Goal: Task Accomplishment & Management: Use online tool/utility

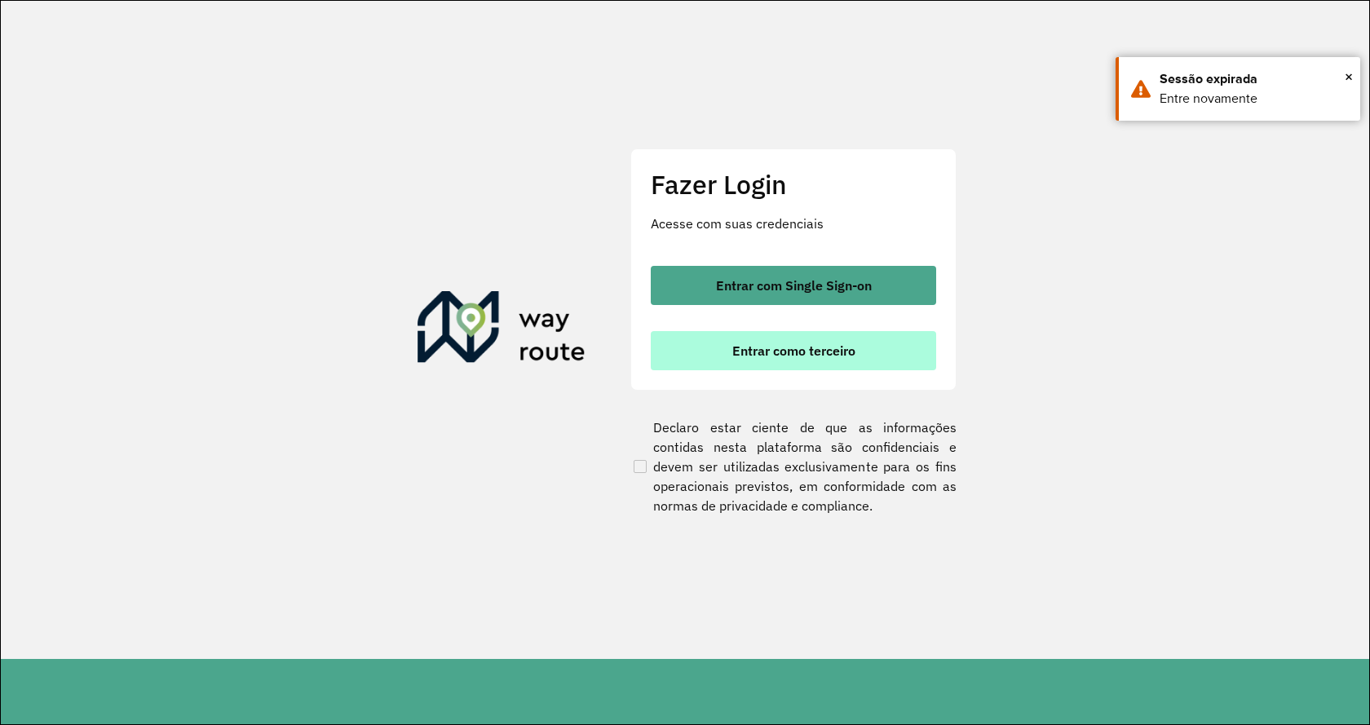
click at [784, 351] on span "Entrar como terceiro" at bounding box center [793, 350] width 123 height 13
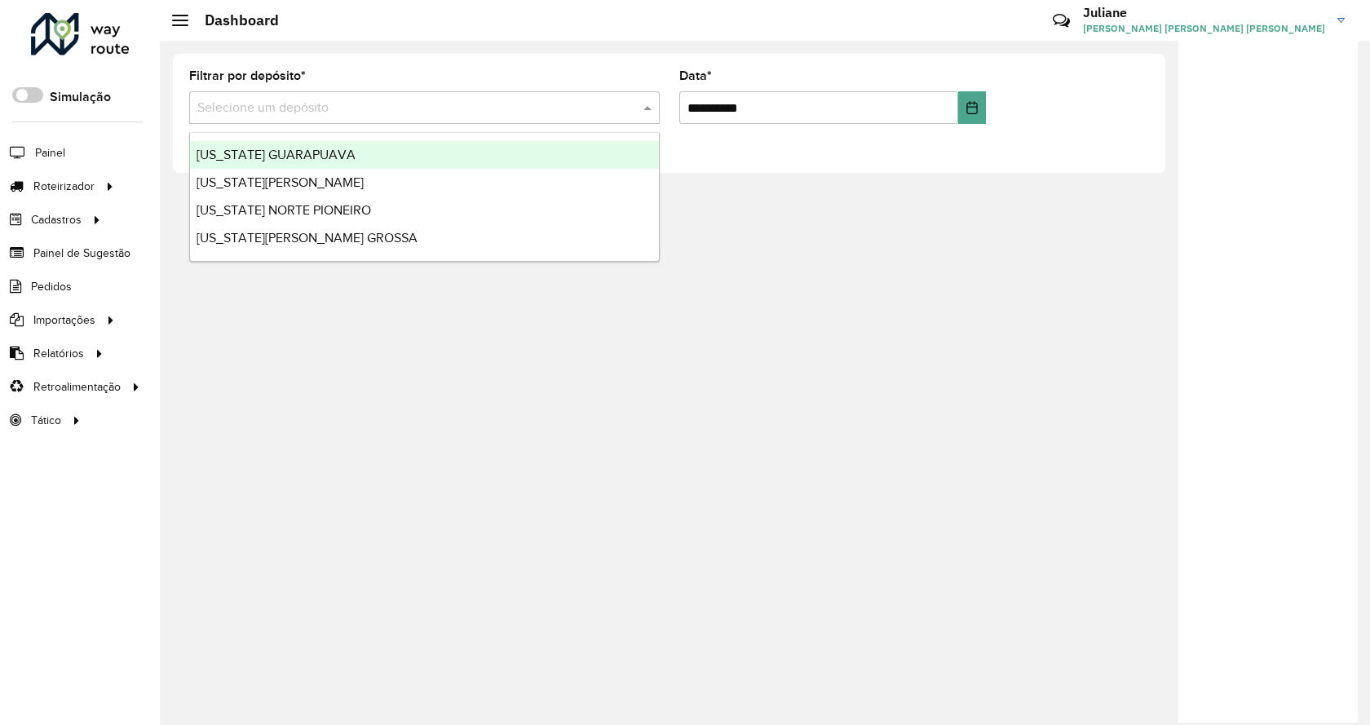
click at [311, 108] on input "text" at bounding box center [407, 109] width 421 height 20
click at [276, 153] on span "[US_STATE] GUARAPUAVA" at bounding box center [275, 155] width 159 height 14
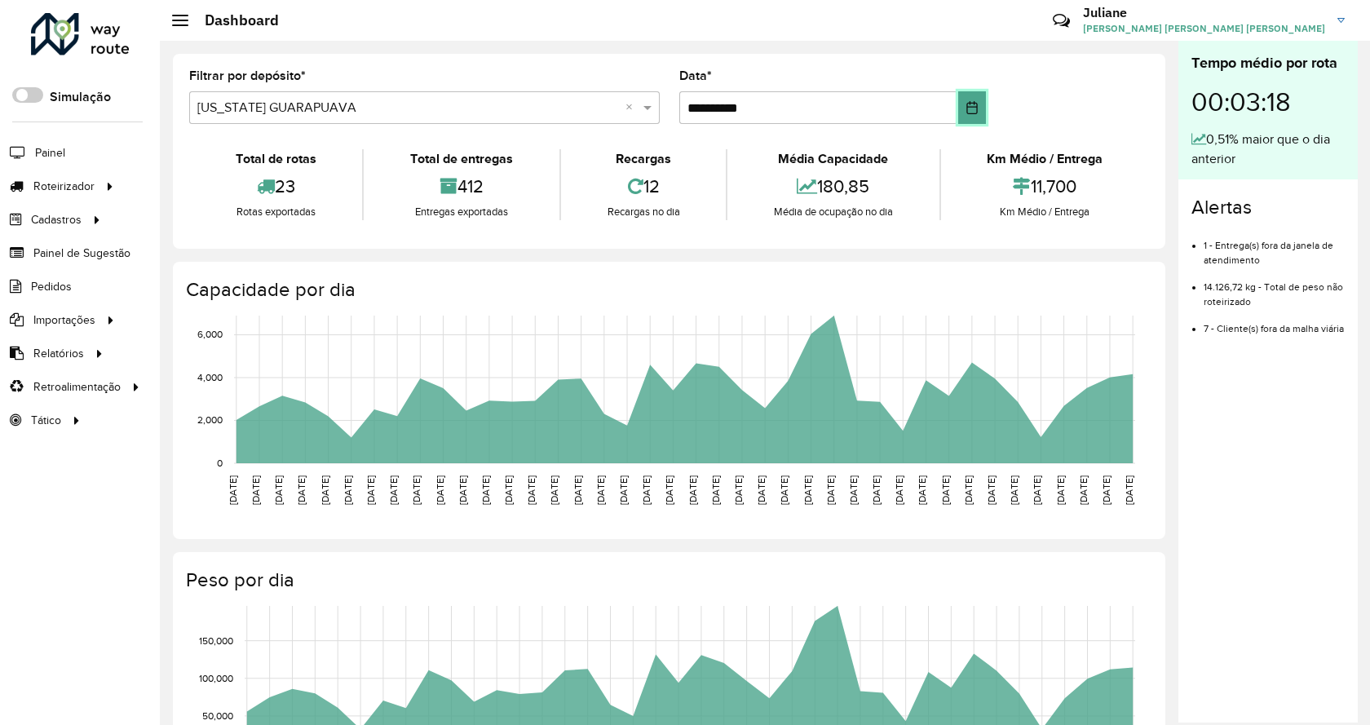
click at [970, 107] on icon "Choose Date" at bounding box center [971, 107] width 11 height 13
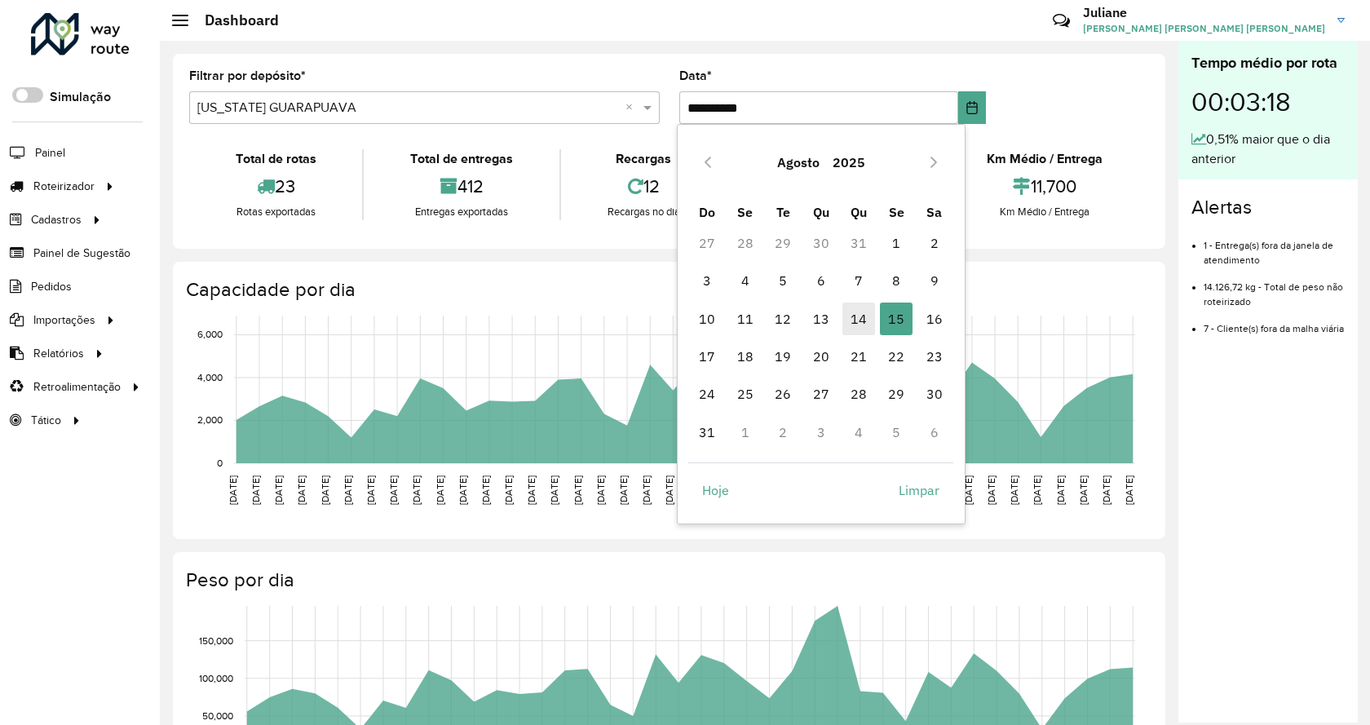
click at [855, 323] on span "14" at bounding box center [858, 318] width 33 height 33
type input "**********"
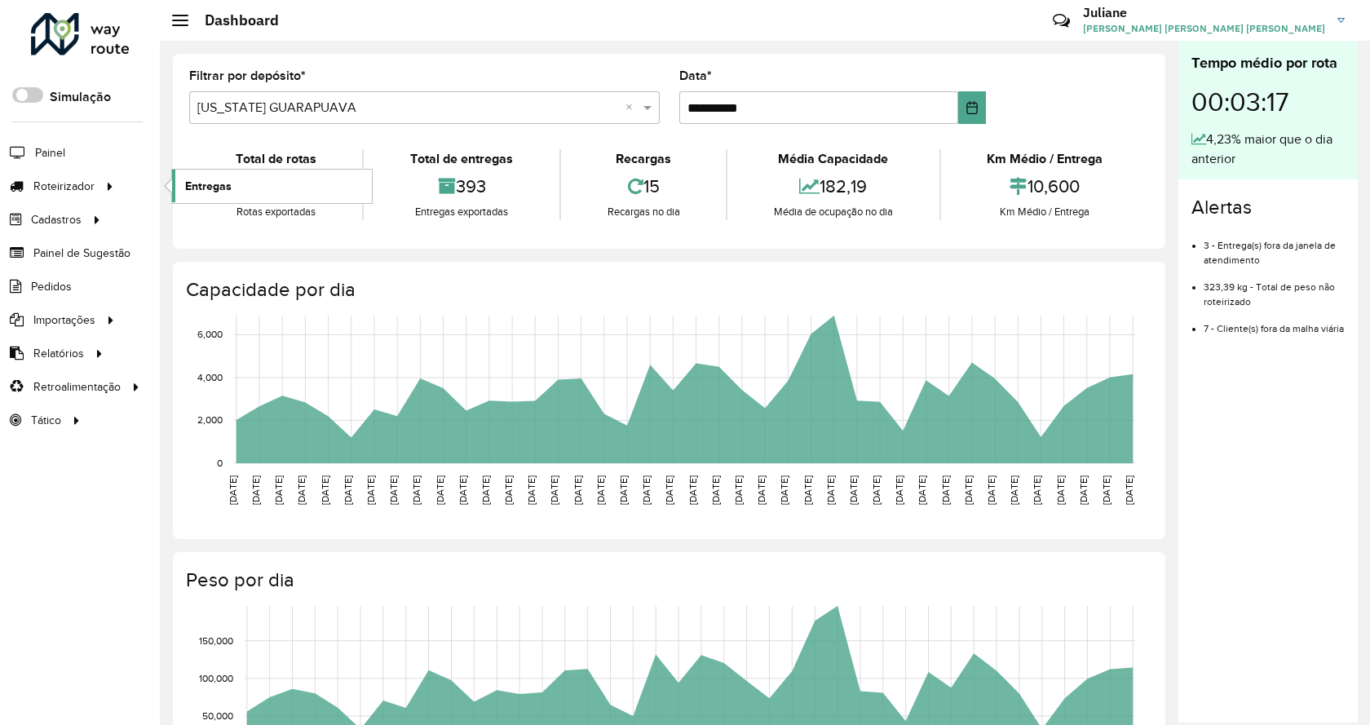
click at [220, 187] on span "Entregas" at bounding box center [208, 186] width 46 height 17
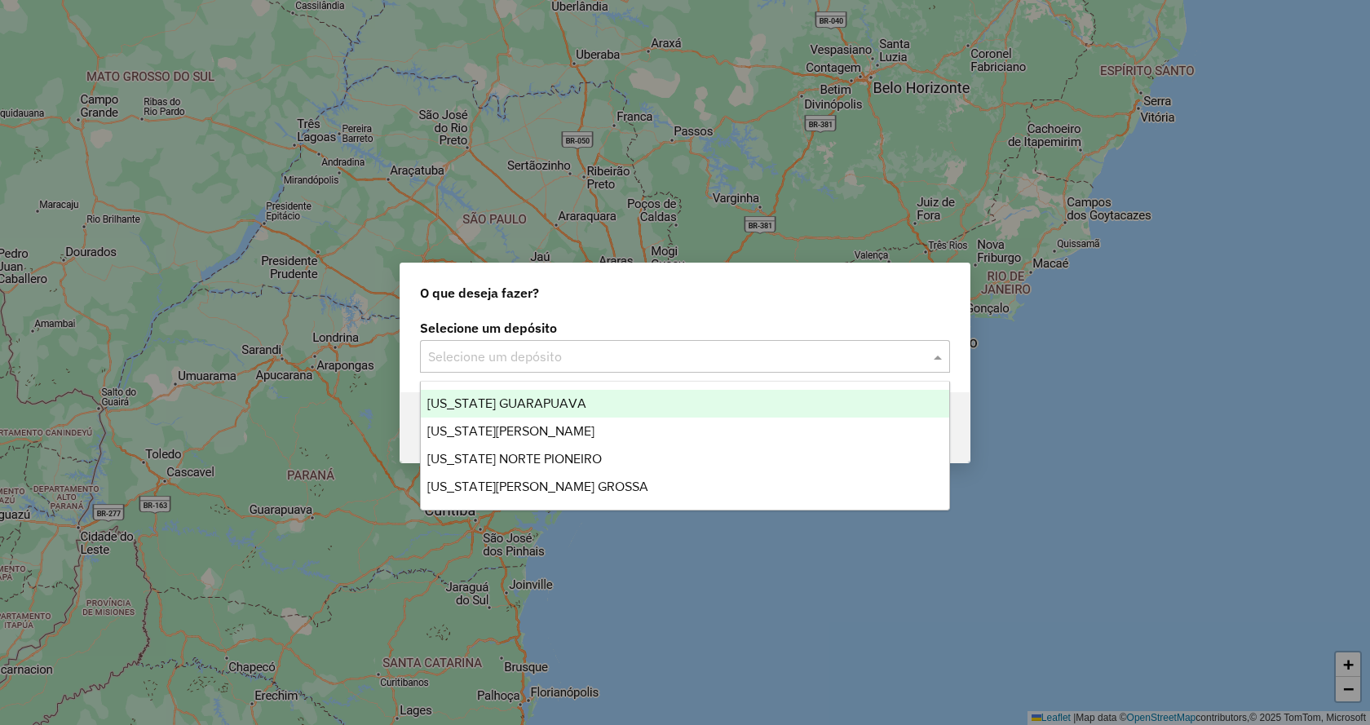
click at [600, 360] on input "text" at bounding box center [668, 357] width 481 height 20
click at [584, 399] on div "[US_STATE] GUARAPUAVA" at bounding box center [685, 404] width 528 height 28
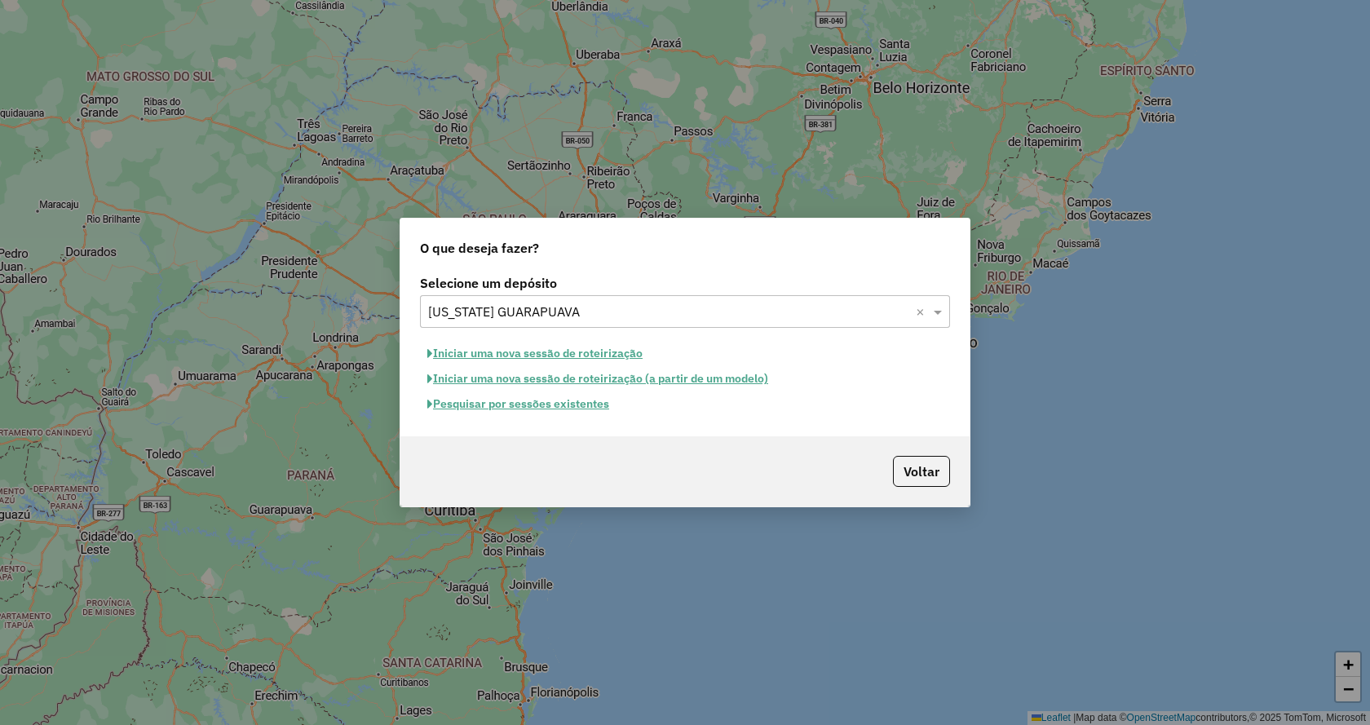
click at [571, 408] on button "Pesquisar por sessões existentes" at bounding box center [518, 403] width 196 height 25
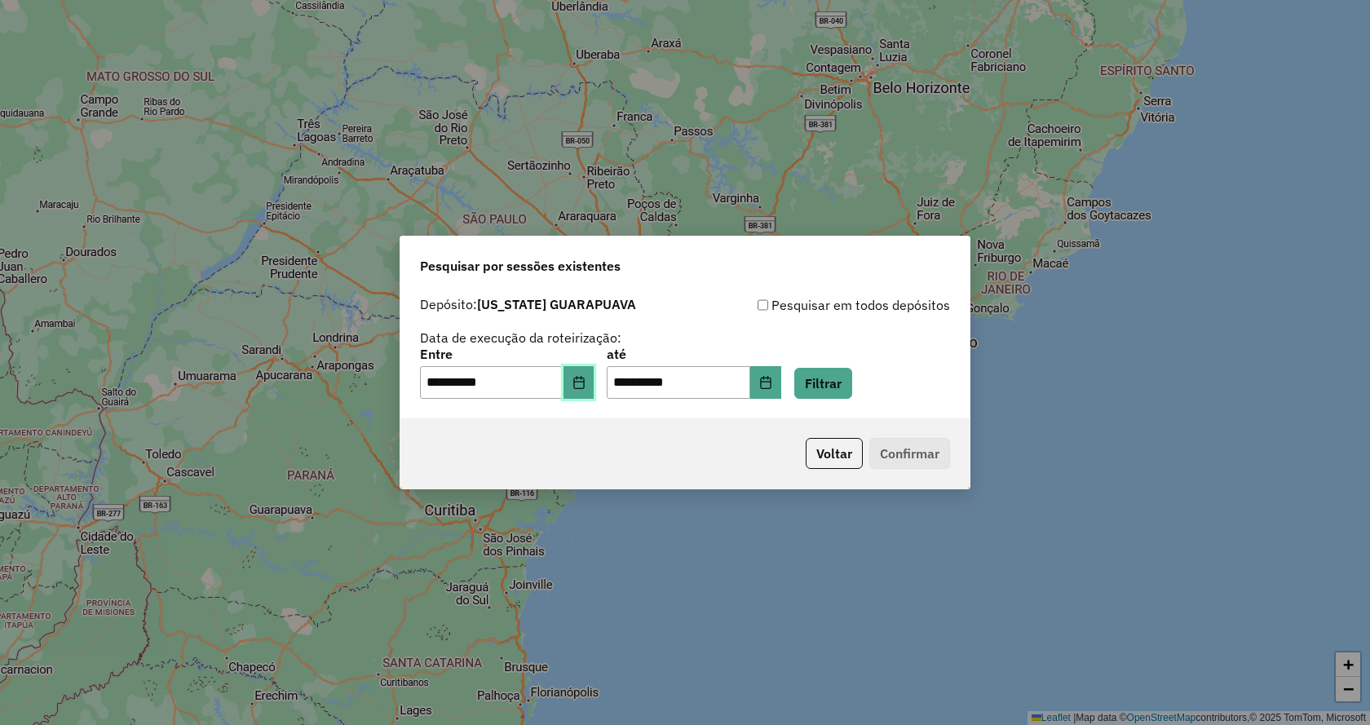
click at [585, 386] on icon "Choose Date" at bounding box center [578, 382] width 13 height 13
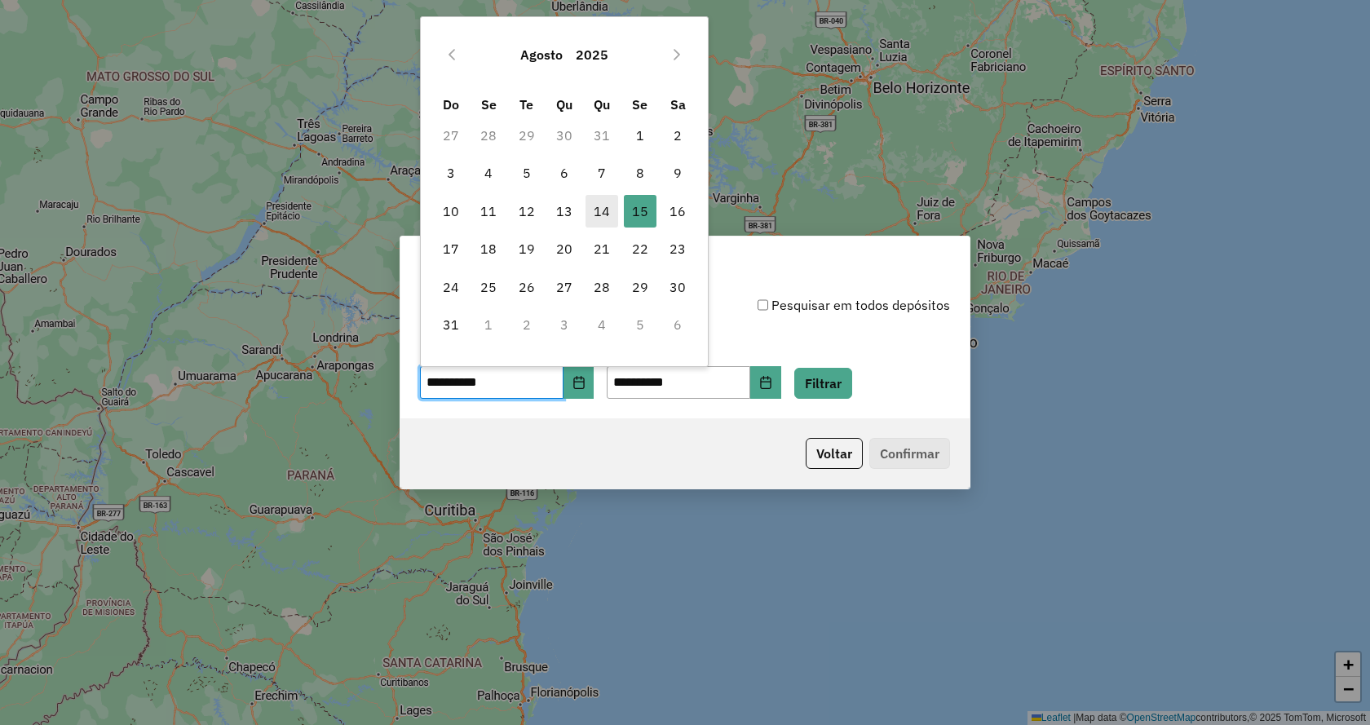
click at [607, 204] on span "14" at bounding box center [601, 211] width 33 height 33
type input "**********"
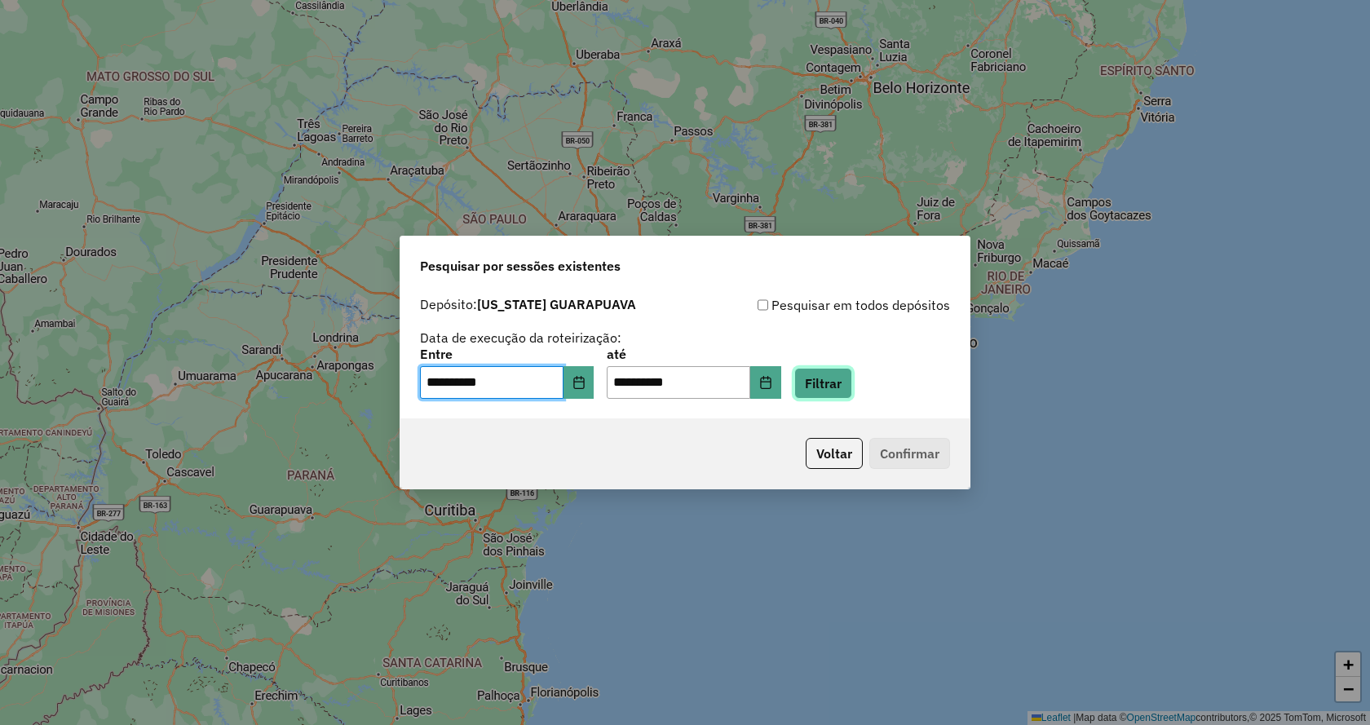
click at [835, 382] on button "Filtrar" at bounding box center [823, 383] width 58 height 31
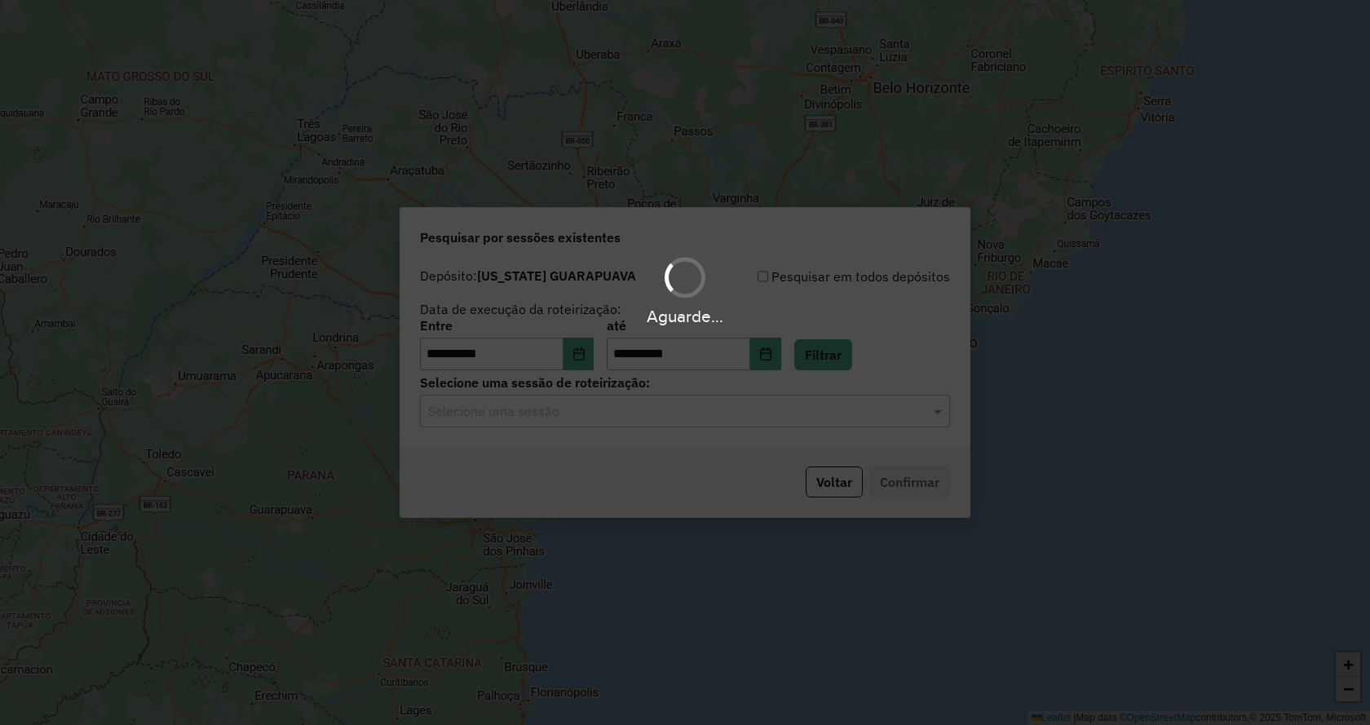
click at [646, 414] on hb-app "**********" at bounding box center [685, 362] width 1370 height 725
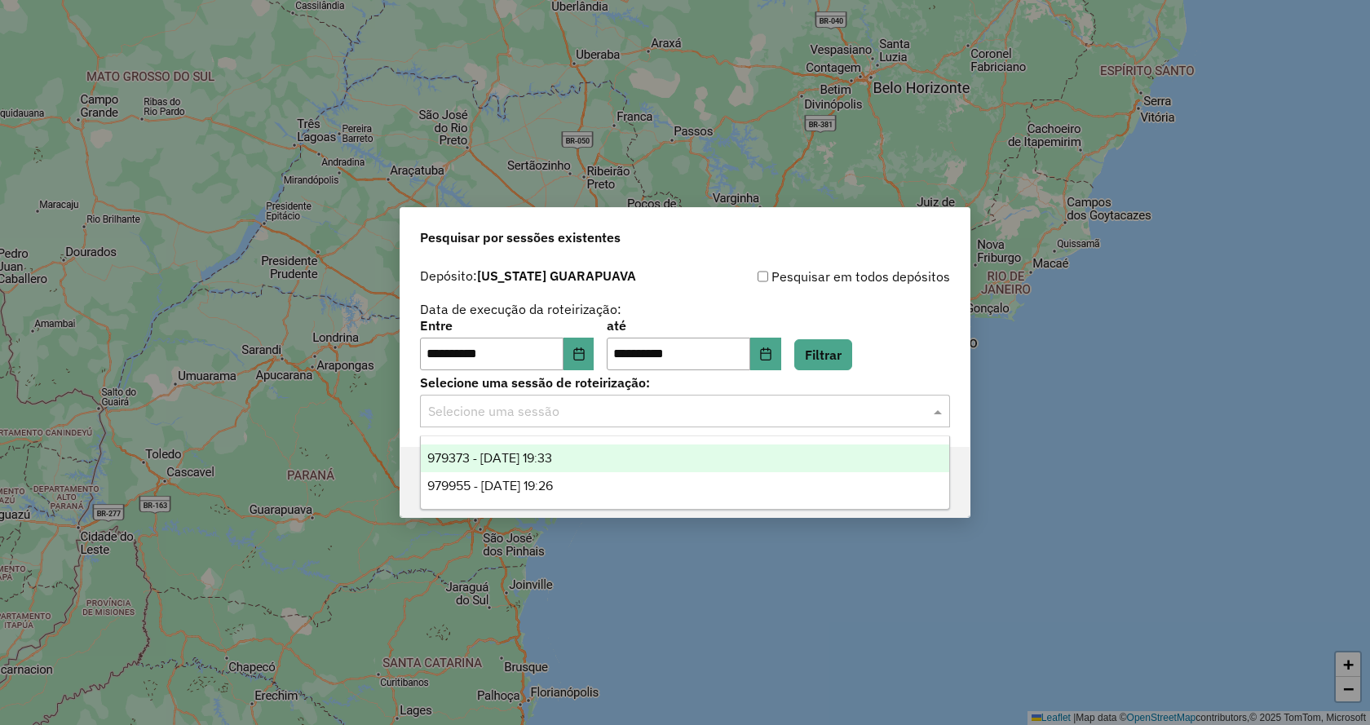
click at [645, 416] on input "text" at bounding box center [668, 412] width 481 height 20
click at [552, 461] on span "979373 - [DATE] 19:33" at bounding box center [489, 458] width 125 height 14
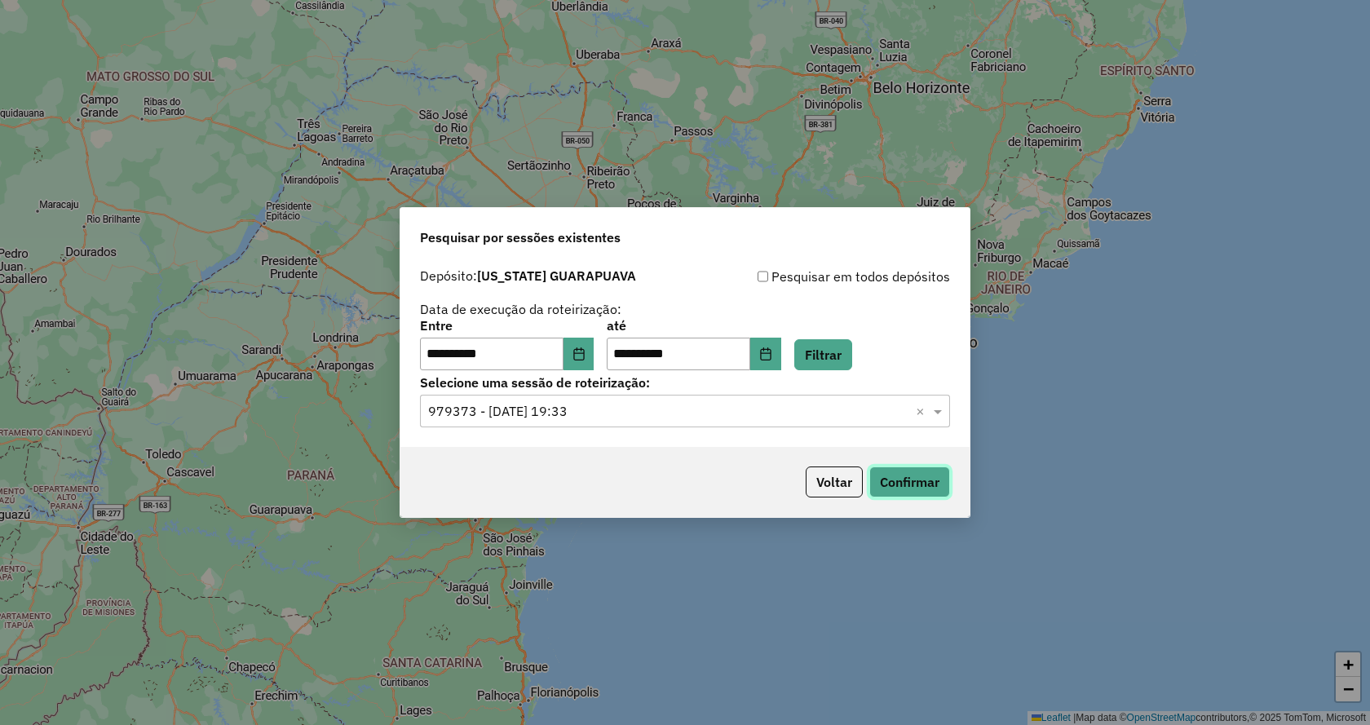
click at [897, 484] on button "Confirmar" at bounding box center [909, 481] width 81 height 31
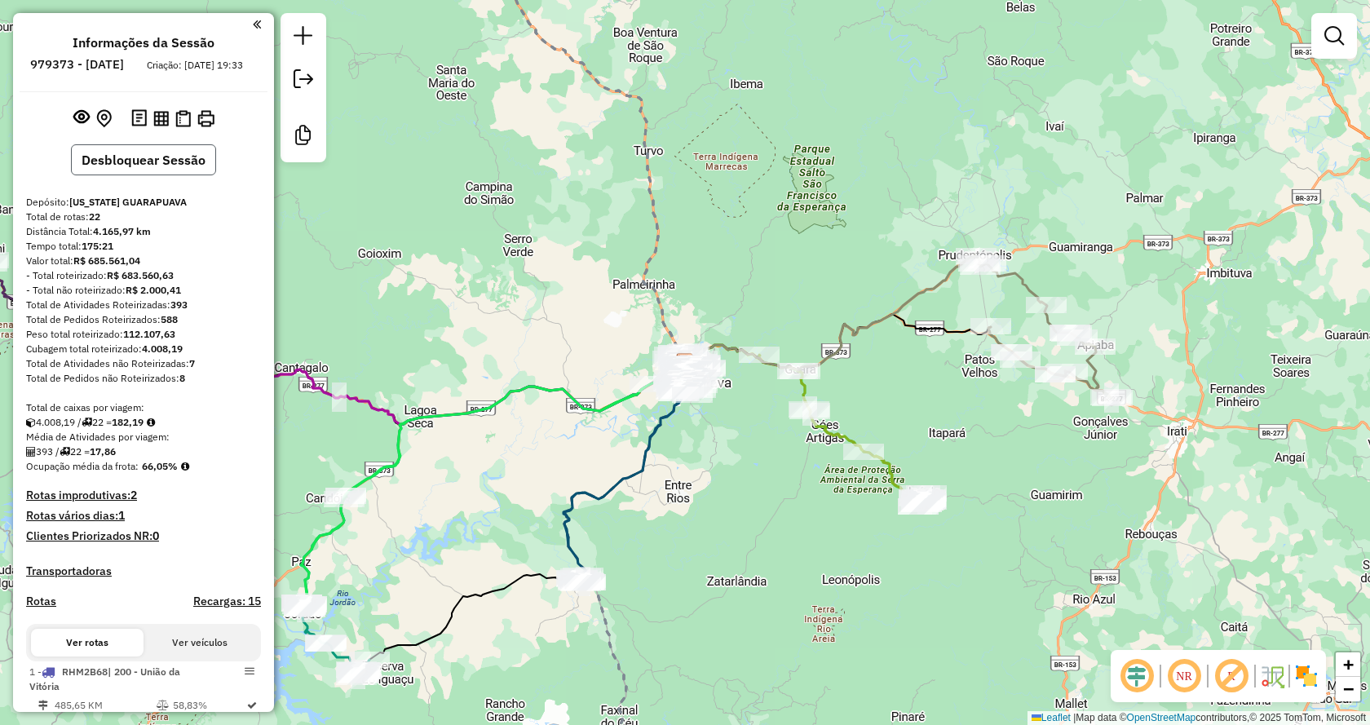
click at [143, 175] on button "Desbloquear Sessão" at bounding box center [143, 159] width 145 height 31
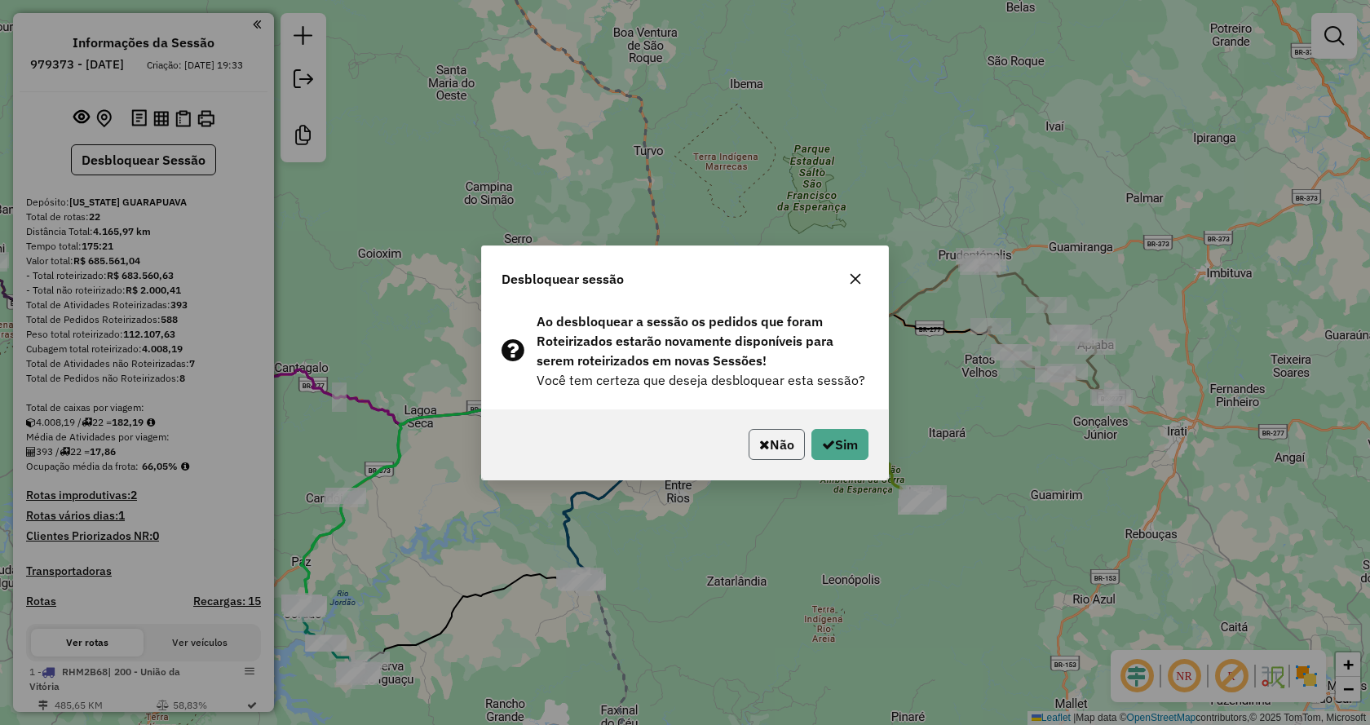
click at [748, 440] on button "Não" at bounding box center [776, 444] width 56 height 31
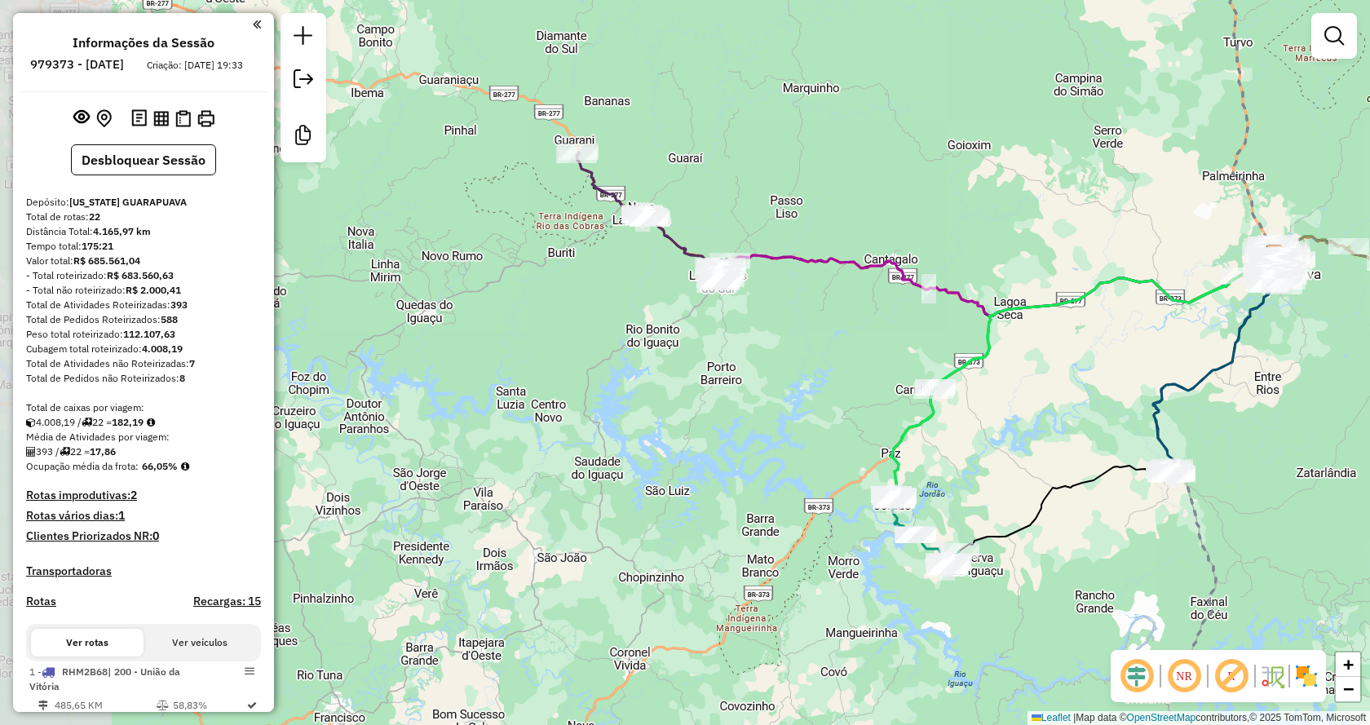
drag, startPoint x: 491, startPoint y: 510, endPoint x: 1065, endPoint y: 425, distance: 581.1
click at [1083, 412] on div "Janela de atendimento Grade de atendimento Capacidade Transportadoras Veículos …" at bounding box center [685, 362] width 1370 height 725
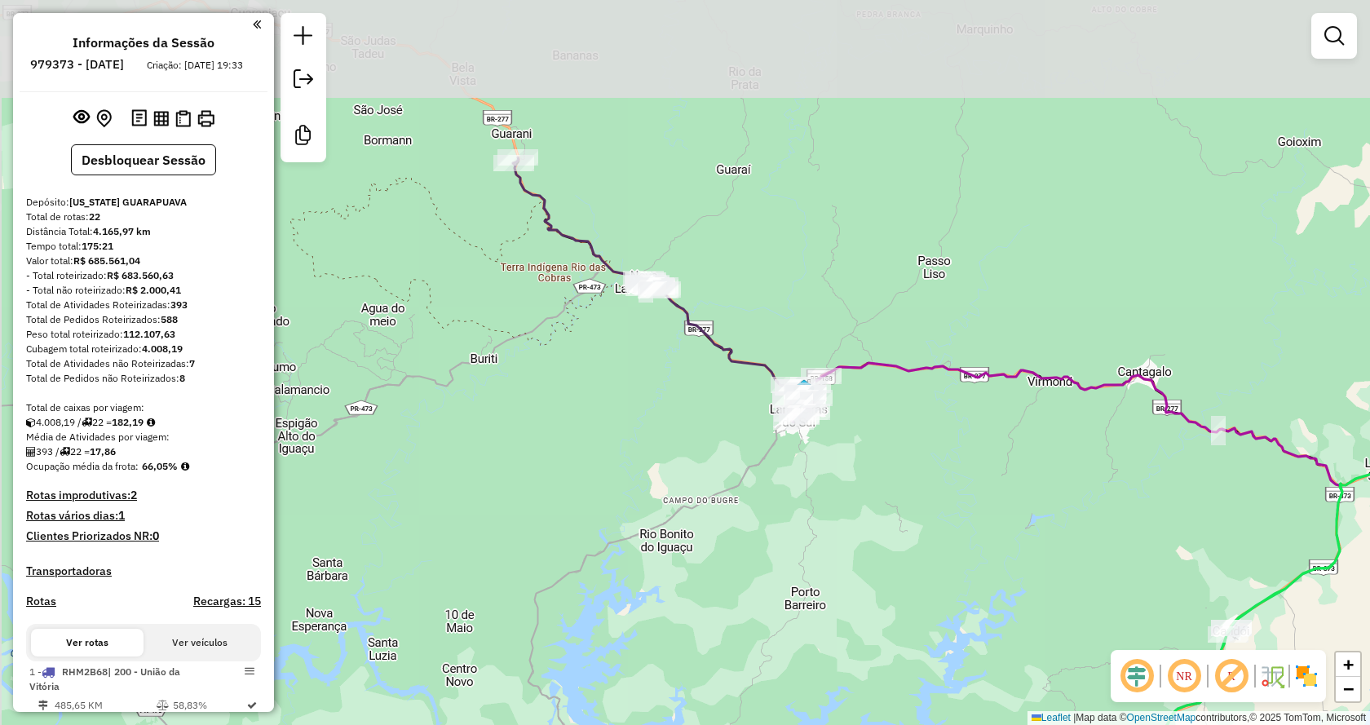
drag, startPoint x: 660, startPoint y: 308, endPoint x: 673, endPoint y: 444, distance: 136.7
click at [673, 444] on div "Janela de atendimento Grade de atendimento Capacidade Transportadoras Veículos …" at bounding box center [685, 362] width 1370 height 725
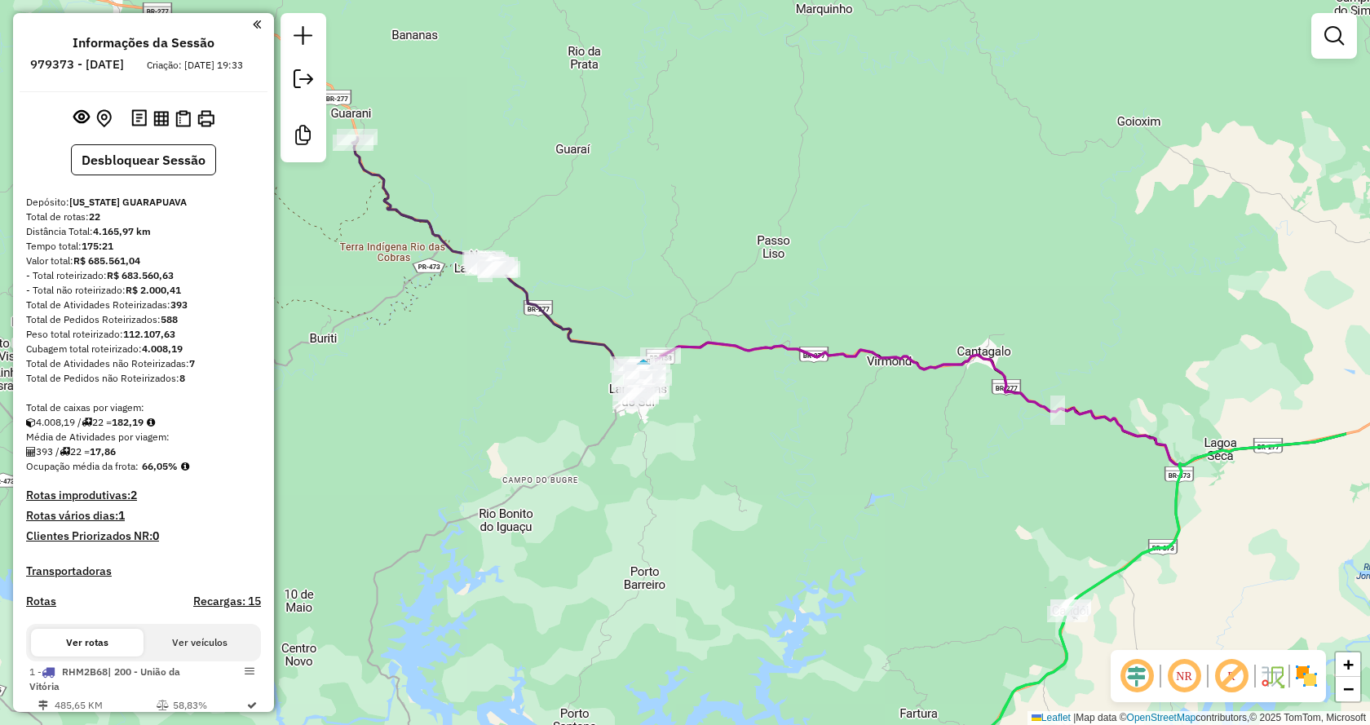
drag, startPoint x: 942, startPoint y: 464, endPoint x: 841, endPoint y: 447, distance: 101.7
click at [841, 447] on div "Janela de atendimento Grade de atendimento Capacidade Transportadoras Veículos …" at bounding box center [685, 362] width 1370 height 725
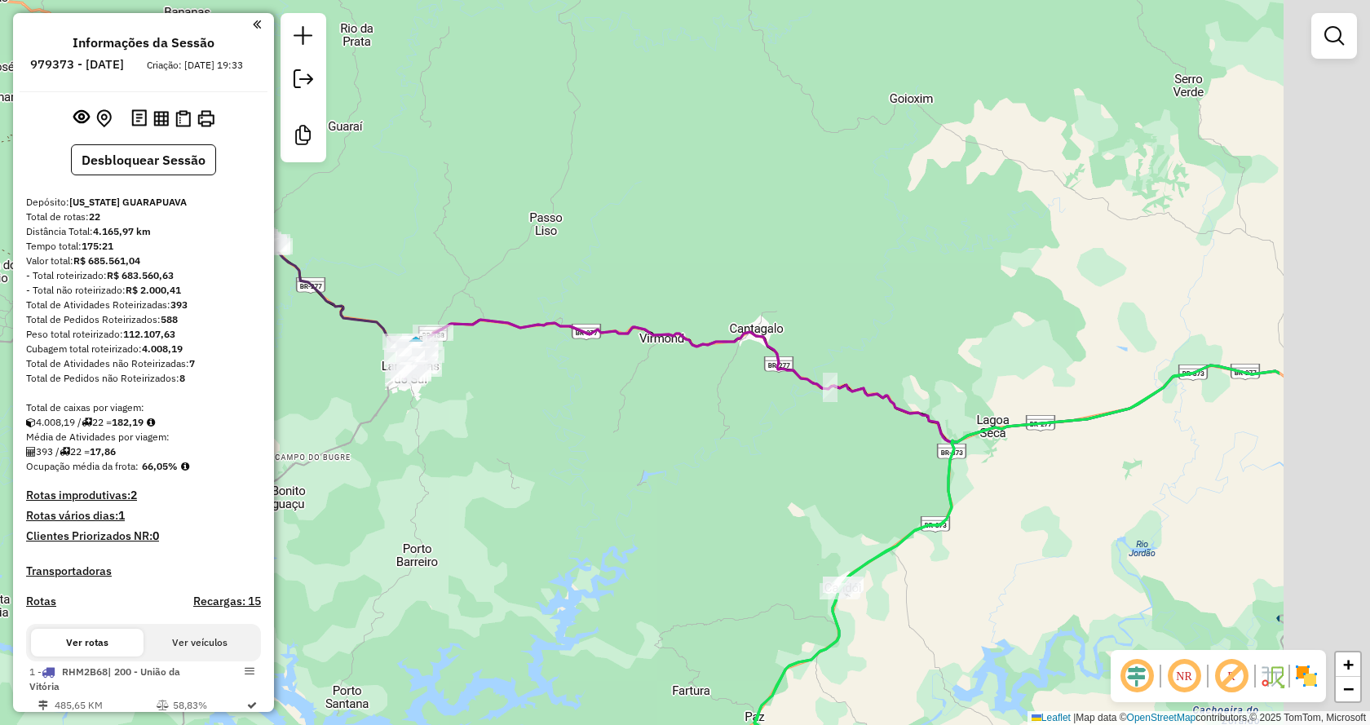
drag, startPoint x: 1278, startPoint y: 493, endPoint x: 1013, endPoint y: 470, distance: 265.9
click at [1013, 470] on div "Janela de atendimento Grade de atendimento Capacidade Transportadoras Veículos …" at bounding box center [685, 362] width 1370 height 725
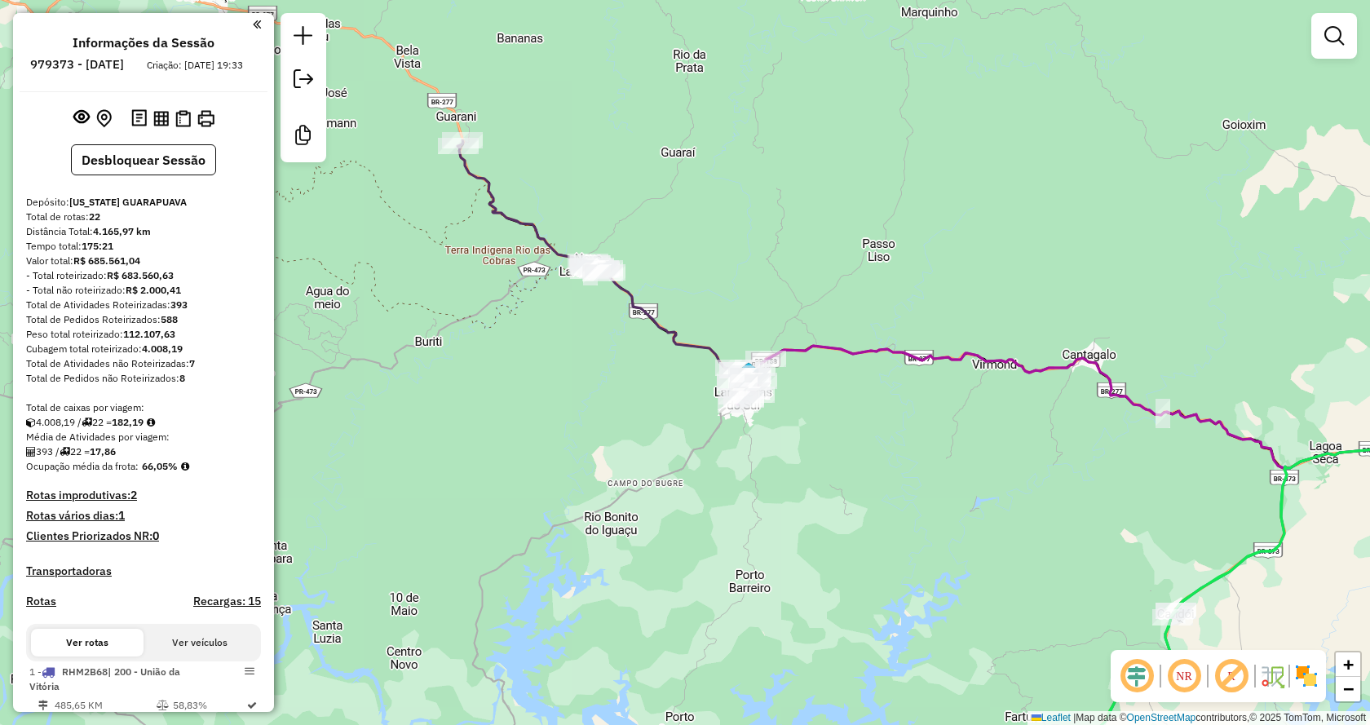
drag, startPoint x: 501, startPoint y: 474, endPoint x: 871, endPoint y: 500, distance: 371.0
click at [871, 500] on div "Janela de atendimento Grade de atendimento Capacidade Transportadoras Veículos …" at bounding box center [685, 362] width 1370 height 725
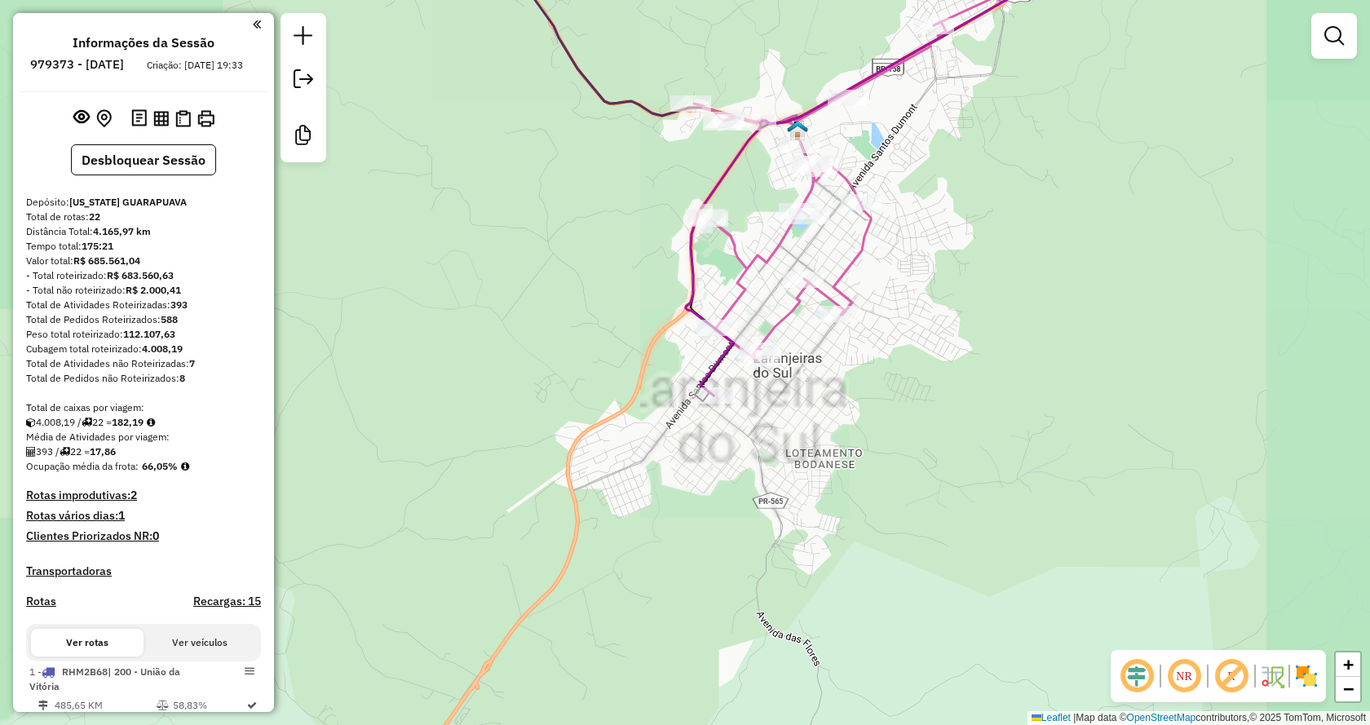
drag, startPoint x: 969, startPoint y: 312, endPoint x: 870, endPoint y: 536, distance: 245.3
click at [907, 549] on div "Janela de atendimento Grade de atendimento Capacidade Transportadoras Veículos …" at bounding box center [685, 362] width 1370 height 725
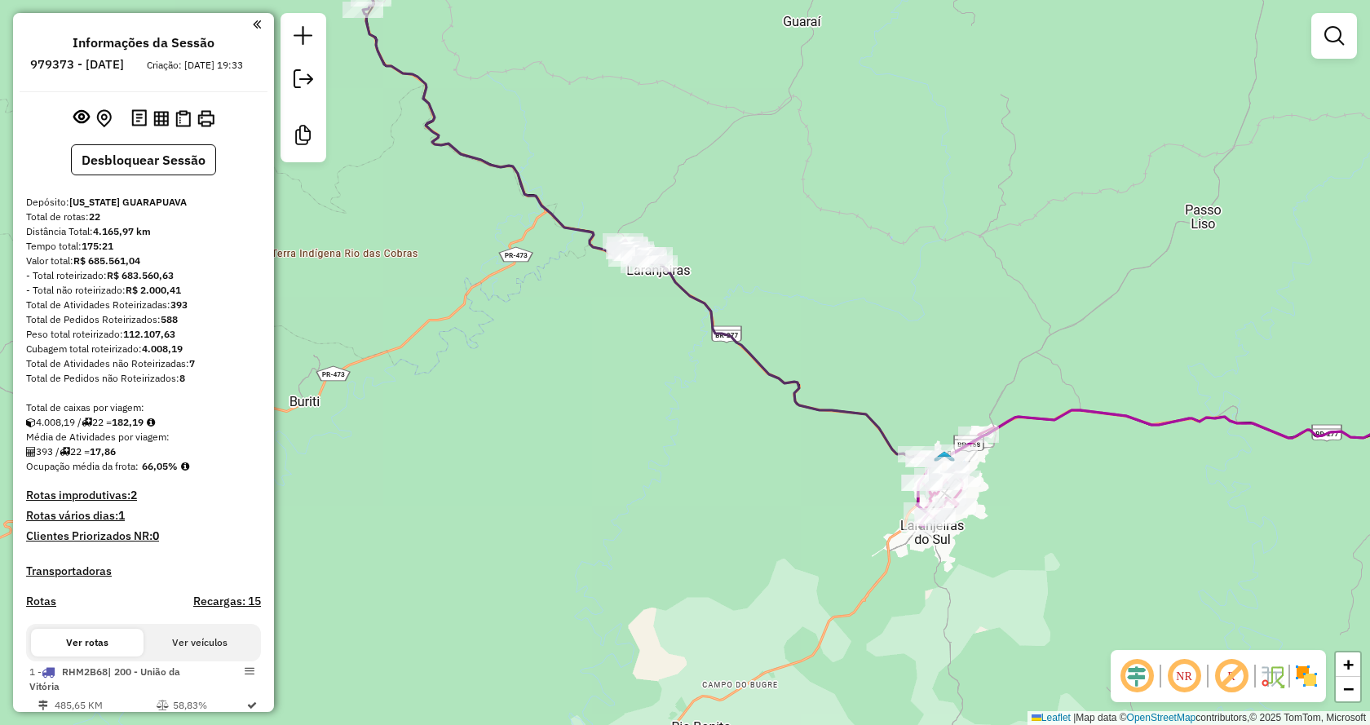
click at [1039, 417] on icon at bounding box center [1211, 468] width 590 height 117
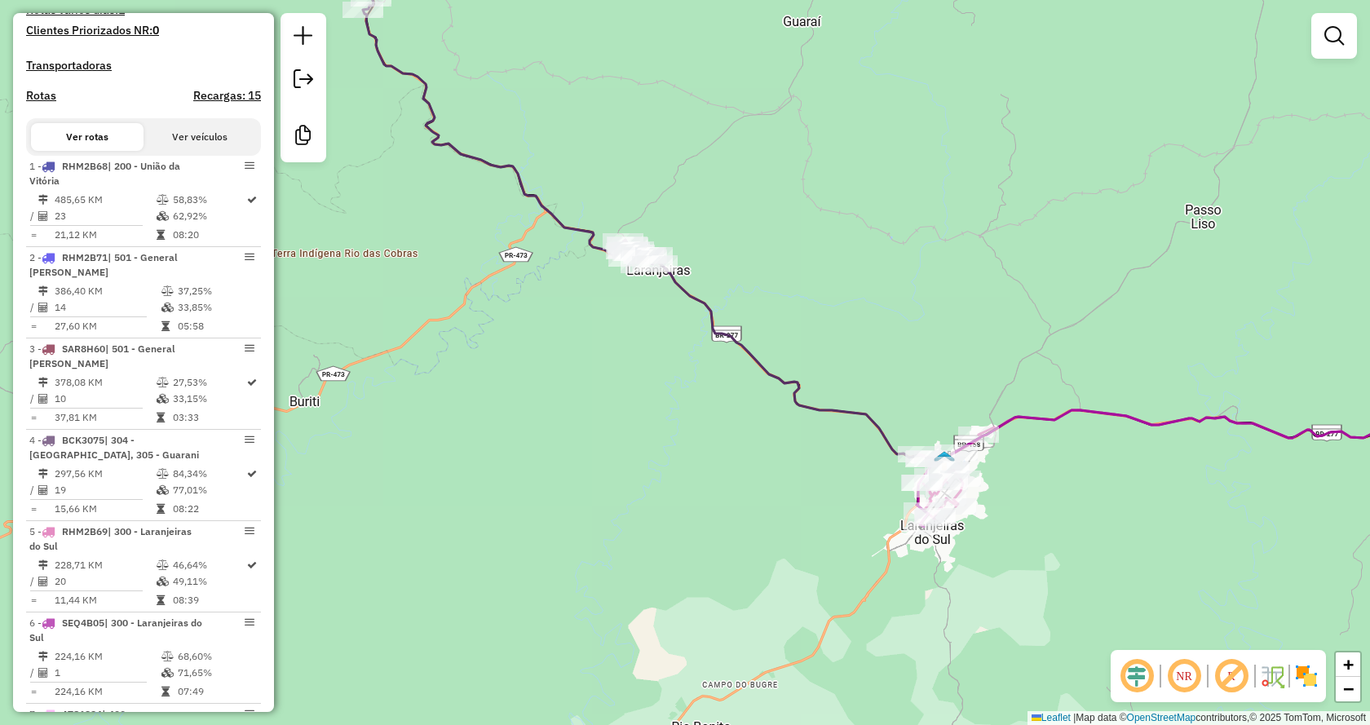
select select "**********"
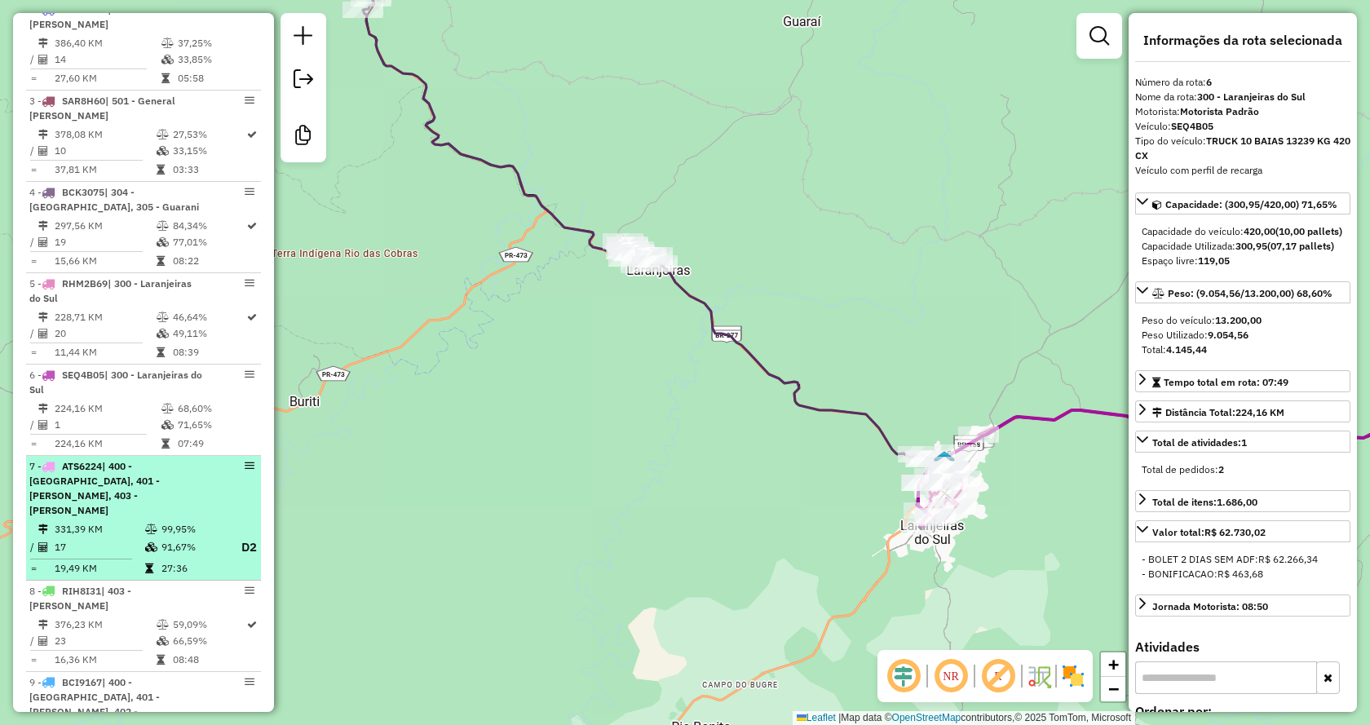
scroll to position [712, 0]
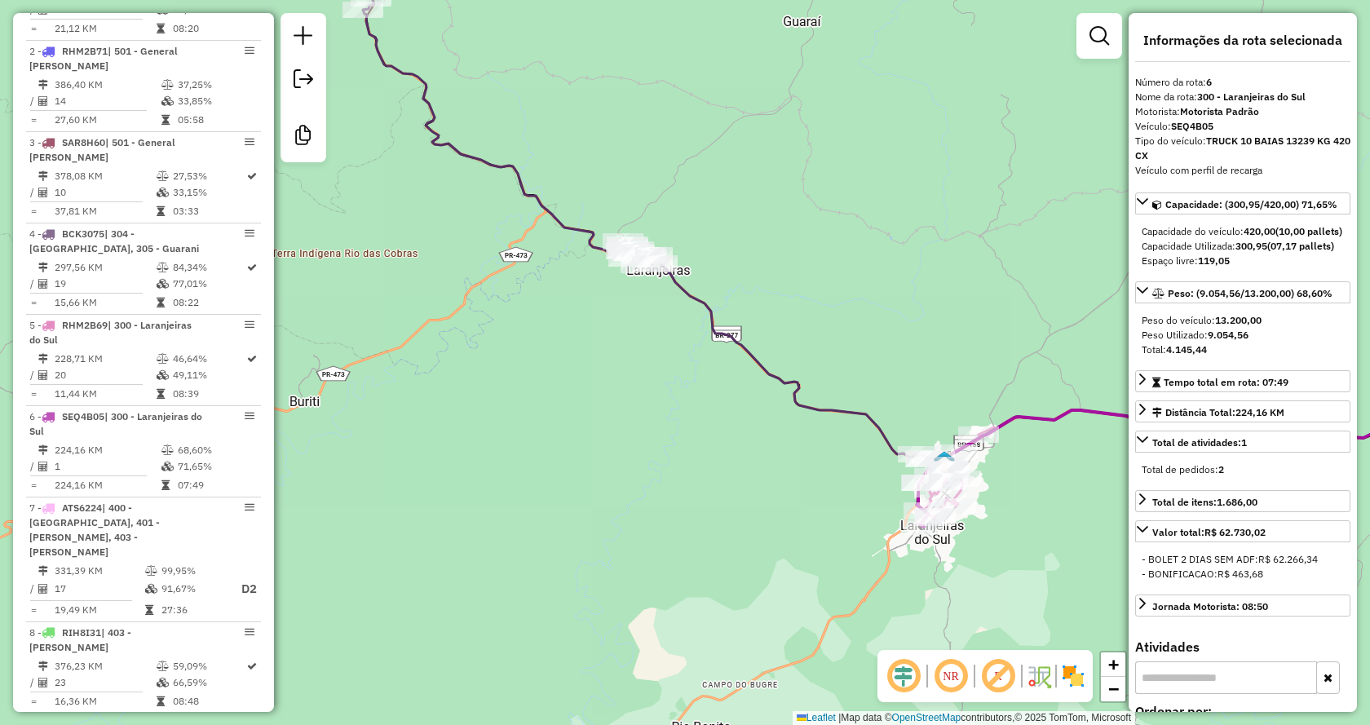
click at [796, 402] on icon at bounding box center [801, 361] width 286 height 198
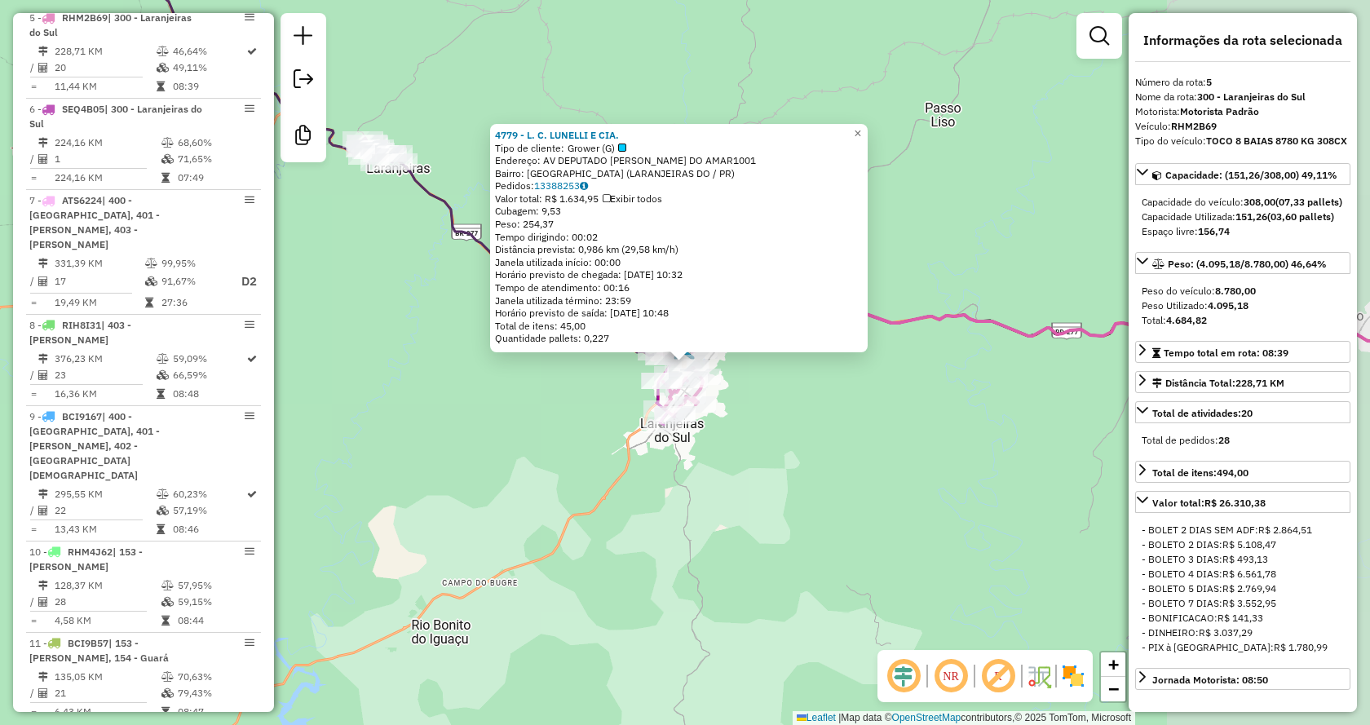
scroll to position [1028, 0]
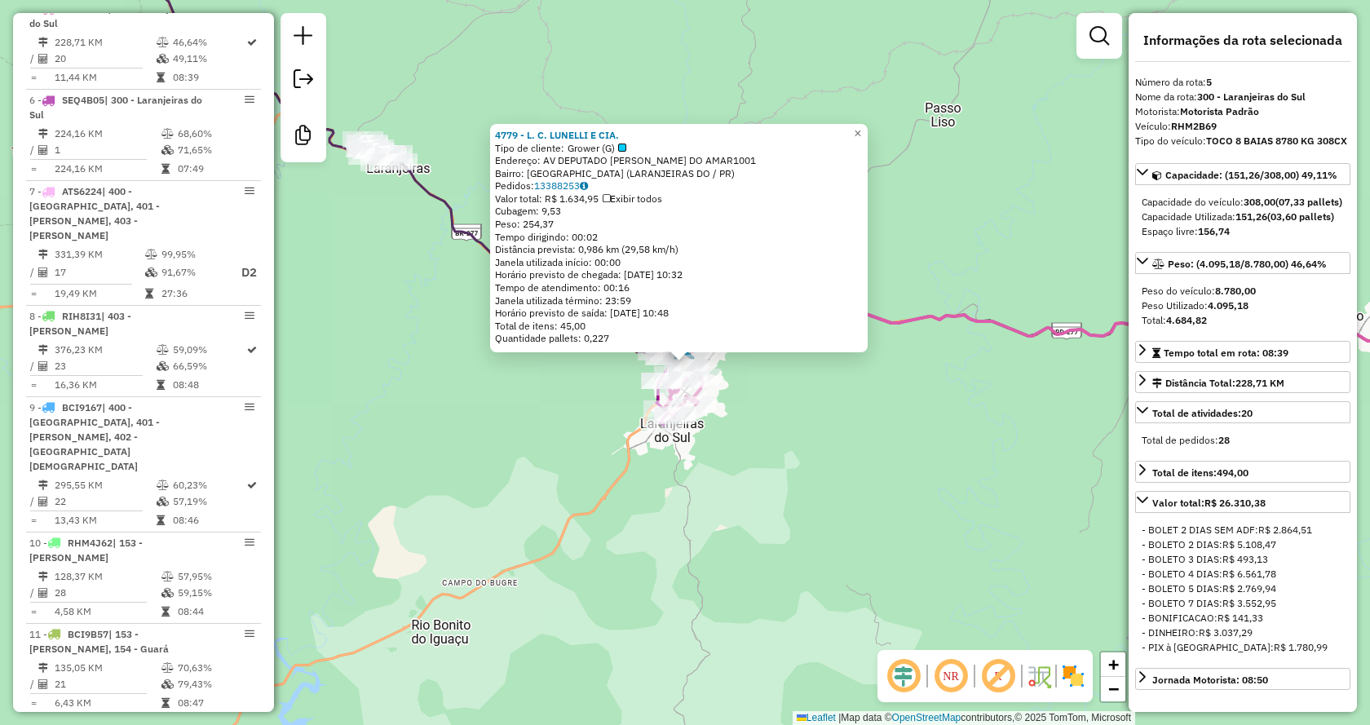
click at [987, 552] on div "4779 - L. C. LUNELLI E CIA. Tipo de cliente: Grower (G) Endereço: AV DEPUTADO I…" at bounding box center [685, 362] width 1370 height 725
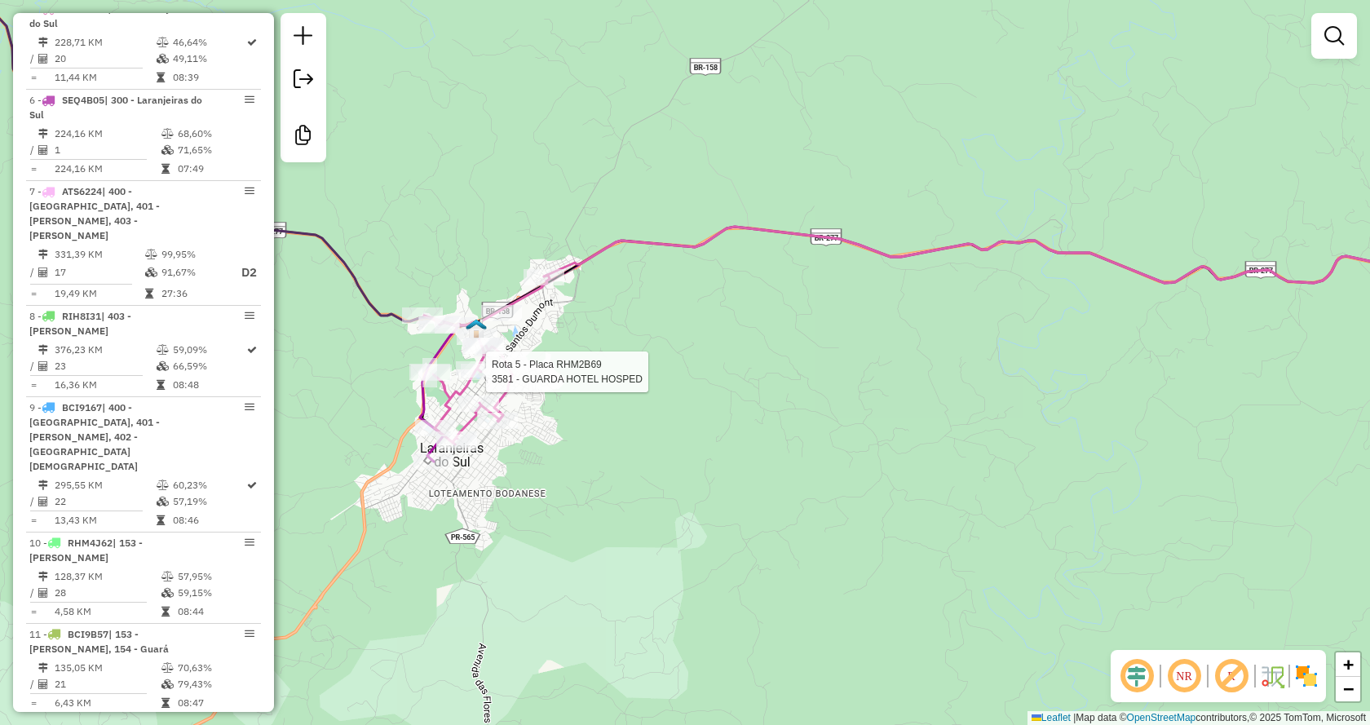
select select "**********"
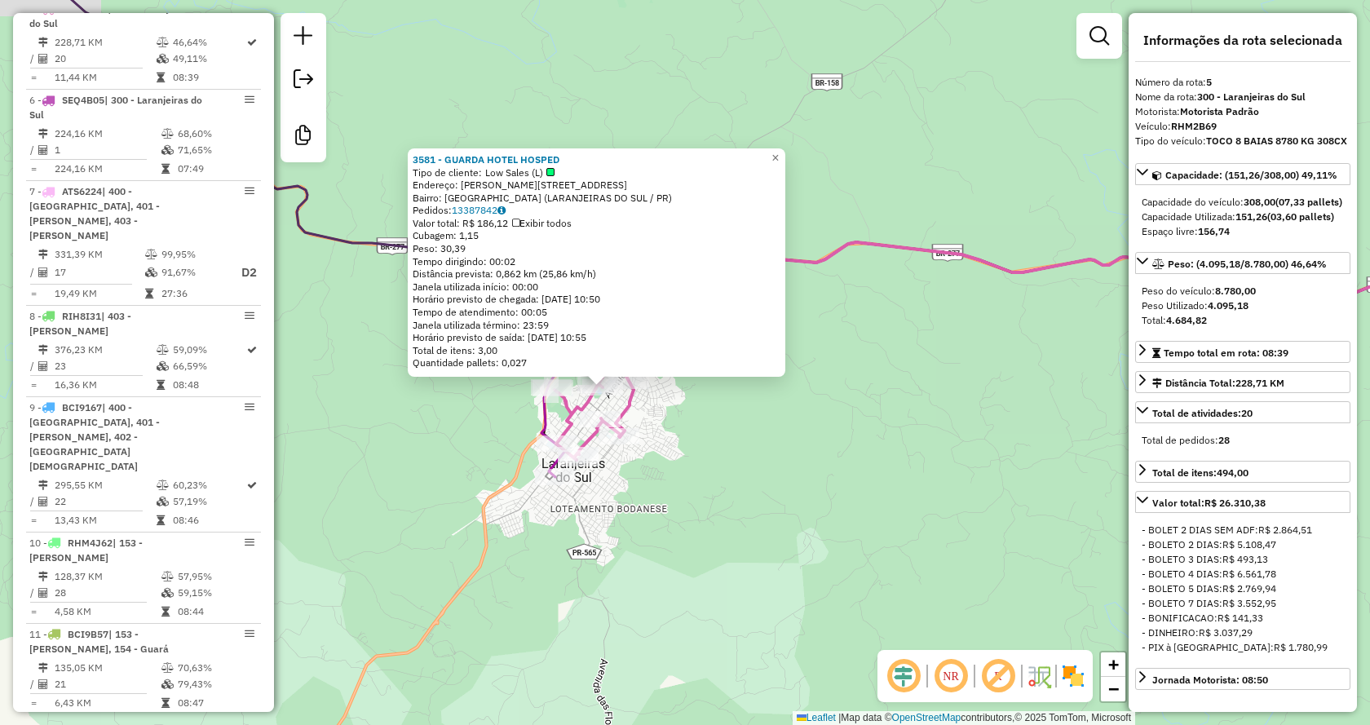
drag, startPoint x: 1008, startPoint y: 380, endPoint x: 881, endPoint y: 408, distance: 130.3
click at [882, 408] on div "3581 - GUARDA HOTEL HOSPED Tipo de cliente: Low Sales (L) Endereço: NEREU RAMOS…" at bounding box center [685, 362] width 1370 height 725
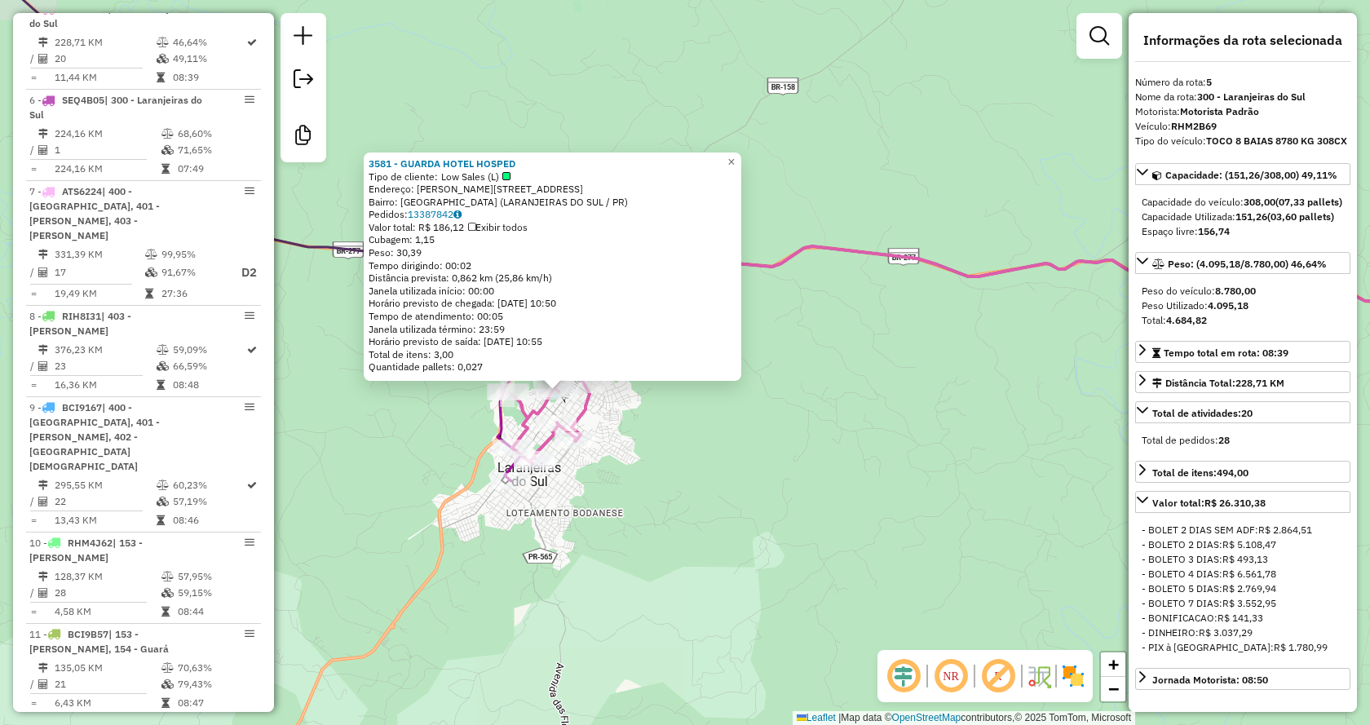
click at [871, 405] on div "3581 - GUARDA HOTEL HOSPED Tipo de cliente: Low Sales (L) Endereço: NEREU RAMOS…" at bounding box center [685, 362] width 1370 height 725
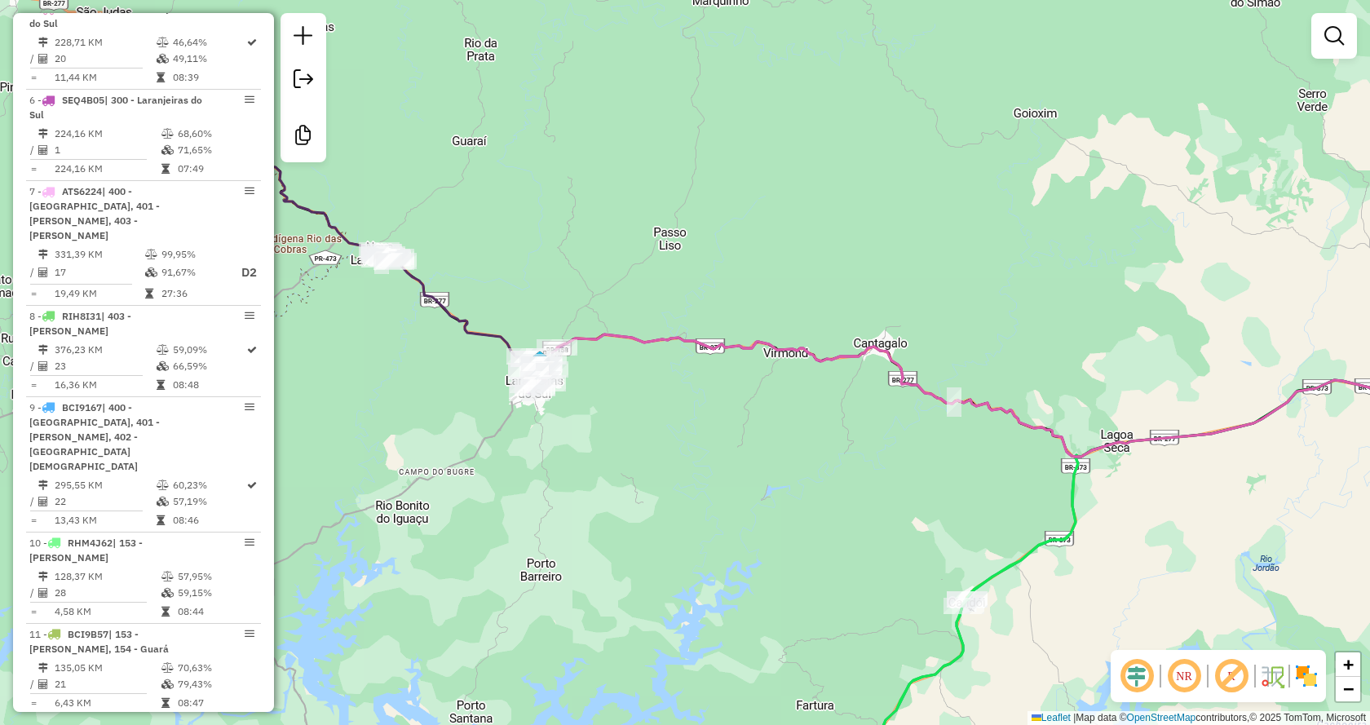
click at [991, 404] on icon at bounding box center [1032, 395] width 950 height 122
select select "**********"
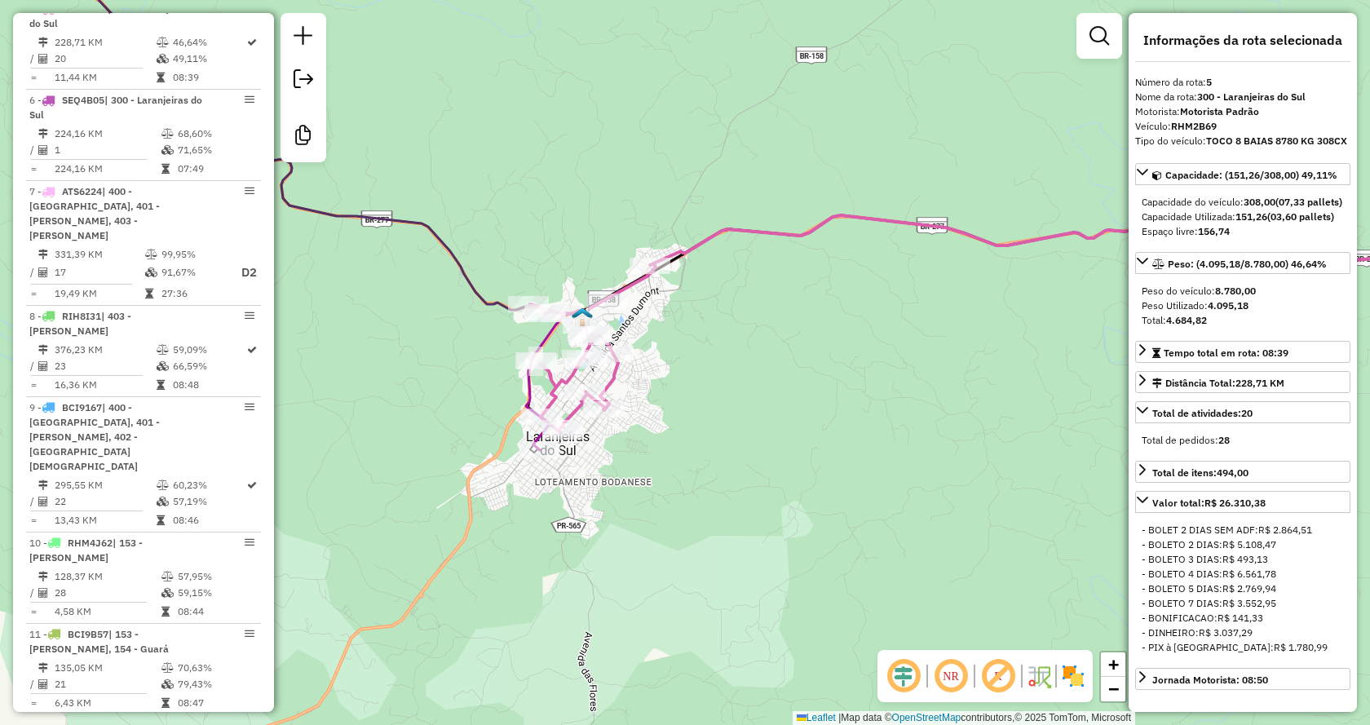
click at [904, 369] on div "Janela de atendimento Grade de atendimento Capacidade Transportadoras Veículos …" at bounding box center [685, 362] width 1370 height 725
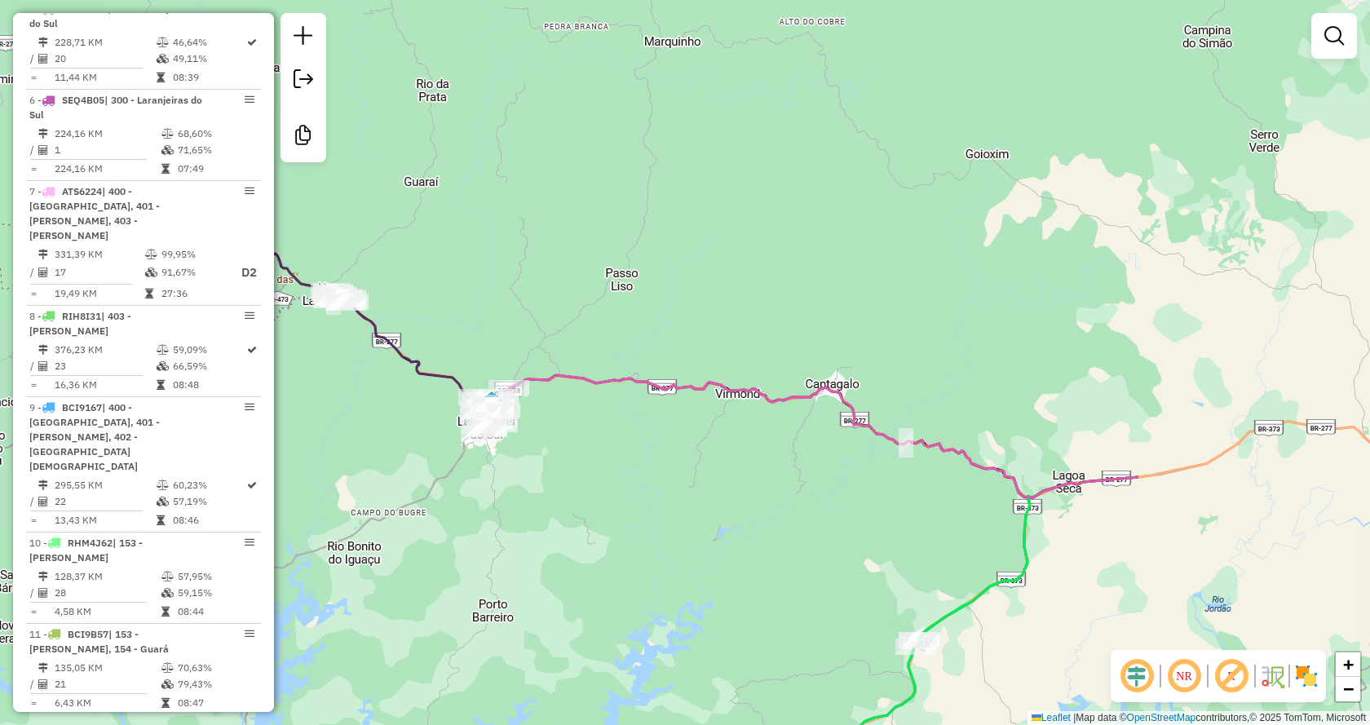
drag, startPoint x: 1076, startPoint y: 524, endPoint x: 708, endPoint y: 509, distance: 368.8
click at [708, 509] on div "Janela de atendimento Grade de atendimento Capacidade Transportadoras Veículos …" at bounding box center [685, 362] width 1370 height 725
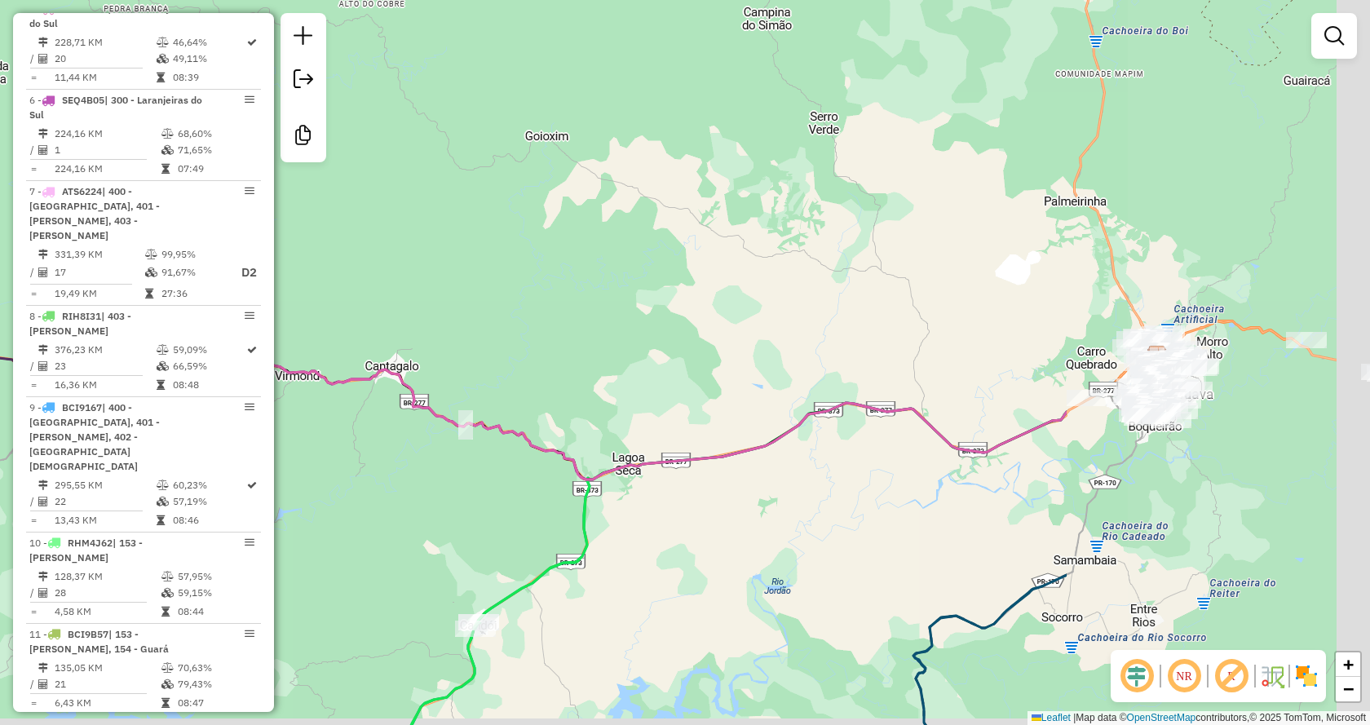
drag, startPoint x: 1287, startPoint y: 532, endPoint x: 847, endPoint y: 514, distance: 440.6
click at [847, 514] on div "Janela de atendimento Grade de atendimento Capacidade Transportadoras Veículos …" at bounding box center [685, 362] width 1370 height 725
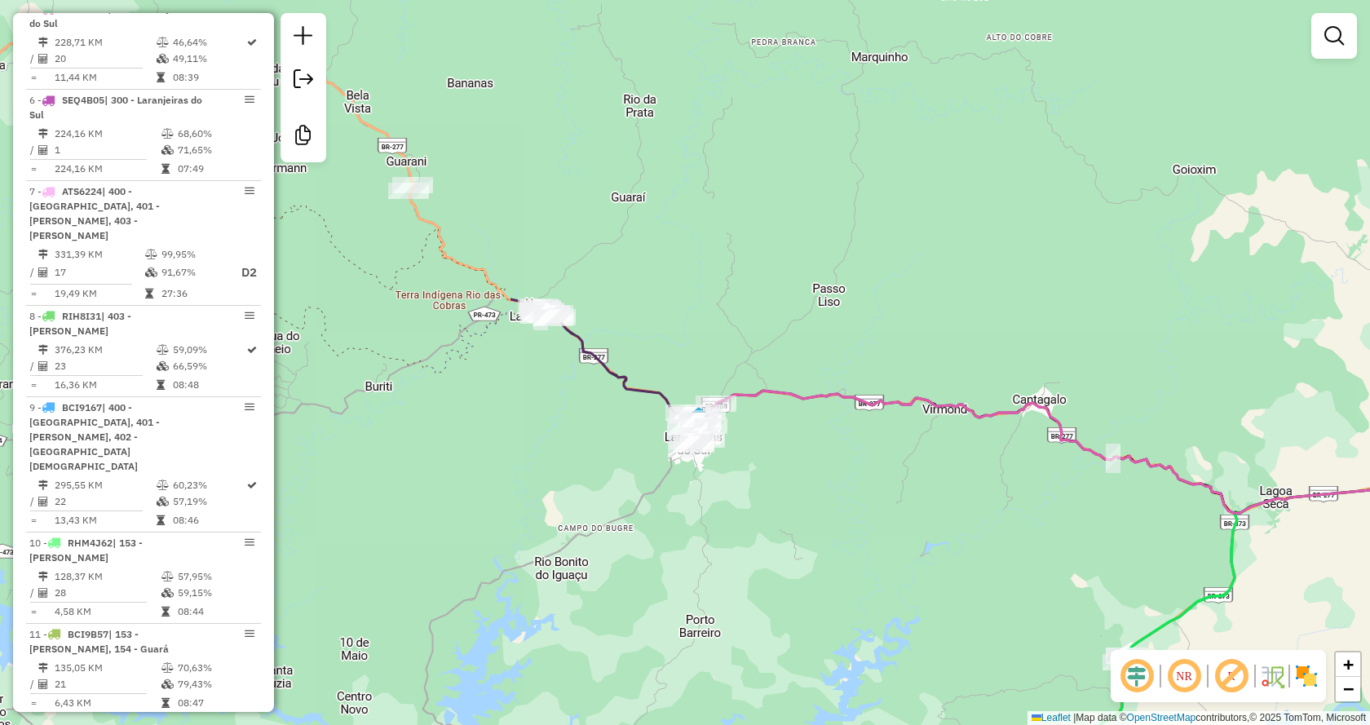
drag, startPoint x: 414, startPoint y: 519, endPoint x: 1061, endPoint y: 553, distance: 648.1
click at [1061, 553] on div "Janela de atendimento Grade de atendimento Capacidade Transportadoras Veículos …" at bounding box center [685, 362] width 1370 height 725
